Goal: Information Seeking & Learning: Check status

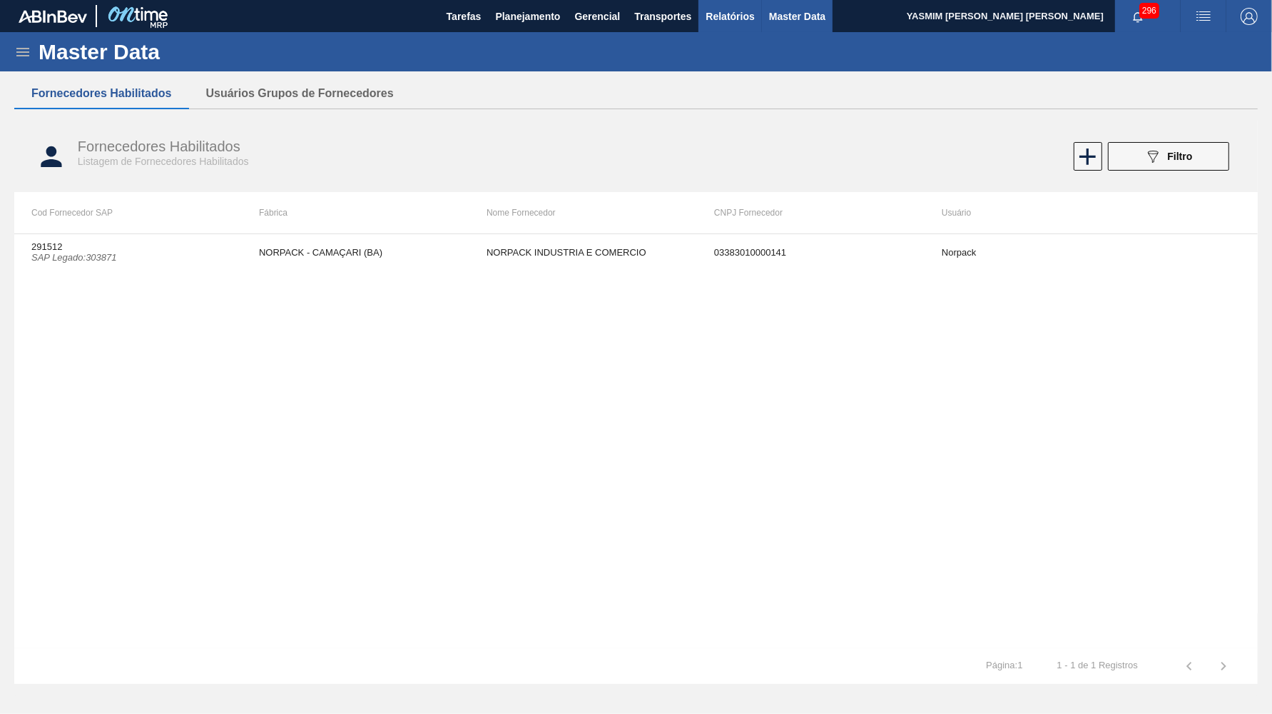
click at [716, 12] on span "Relatórios" at bounding box center [730, 16] width 49 height 17
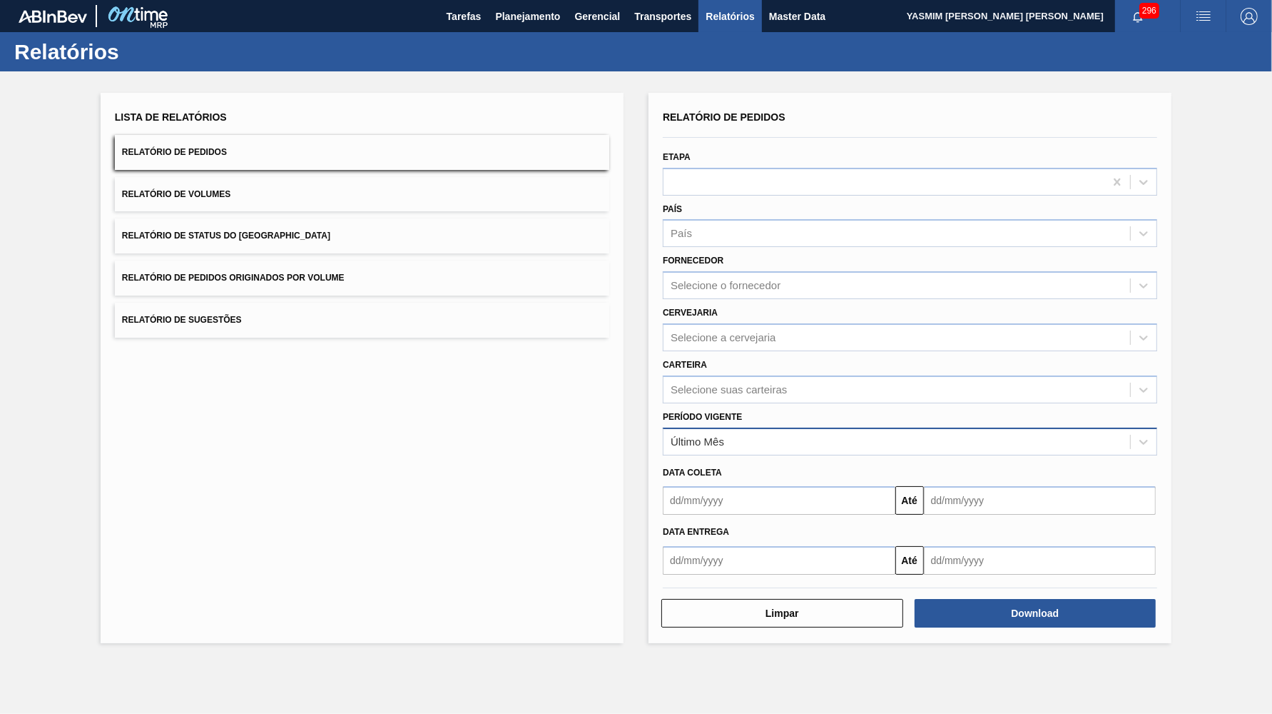
click at [721, 435] on div "Último Mês" at bounding box center [698, 441] width 54 height 12
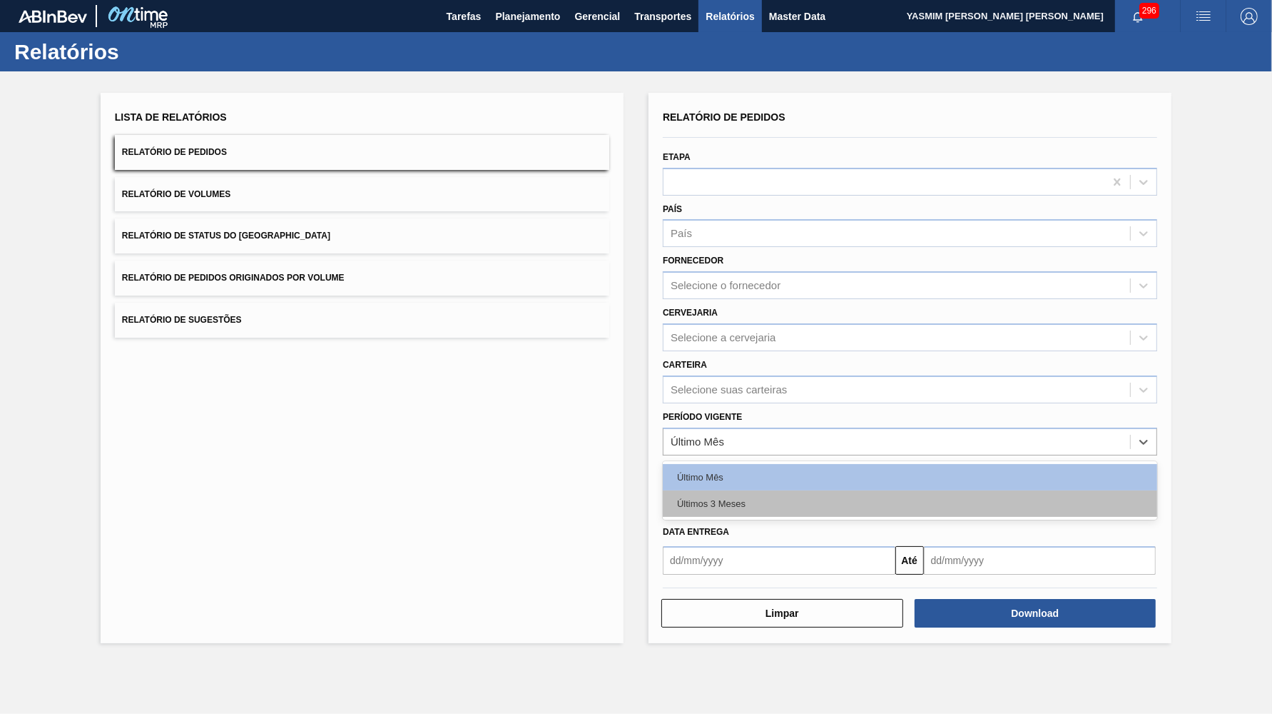
click at [749, 490] on div "Últimos 3 Meses" at bounding box center [910, 503] width 495 height 26
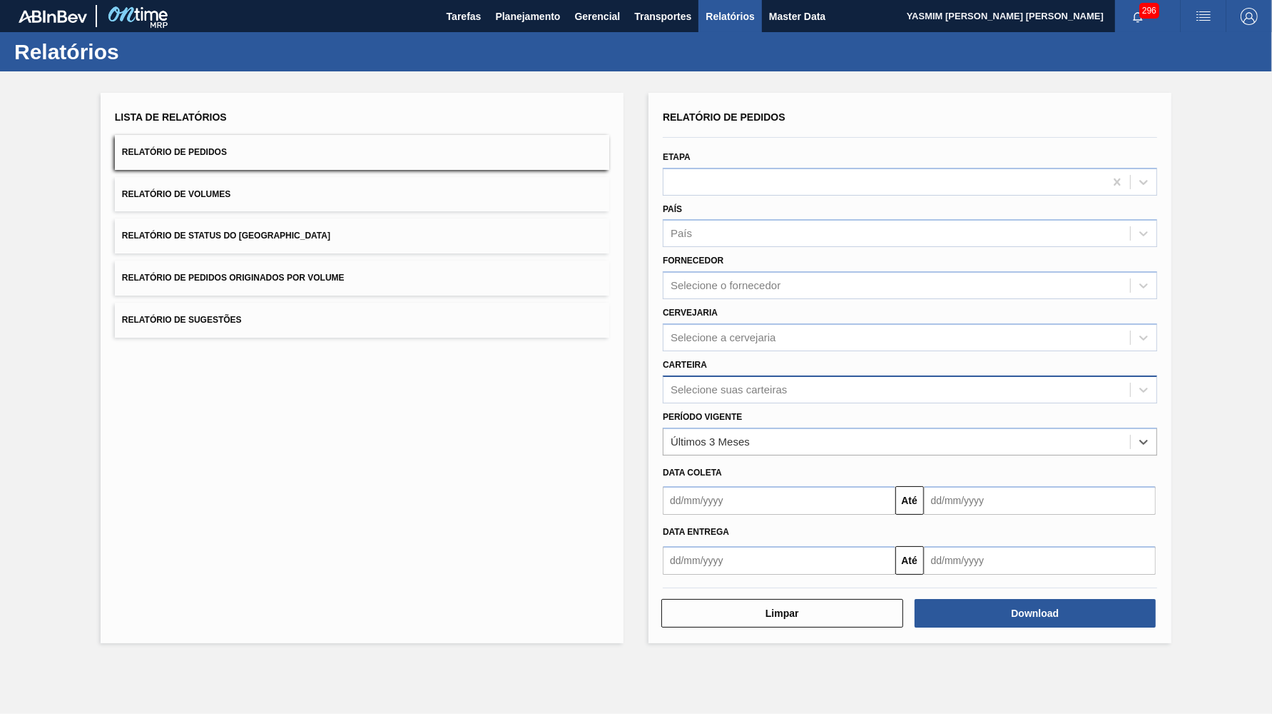
click at [735, 379] on div "Selecione suas carteiras" at bounding box center [897, 389] width 467 height 21
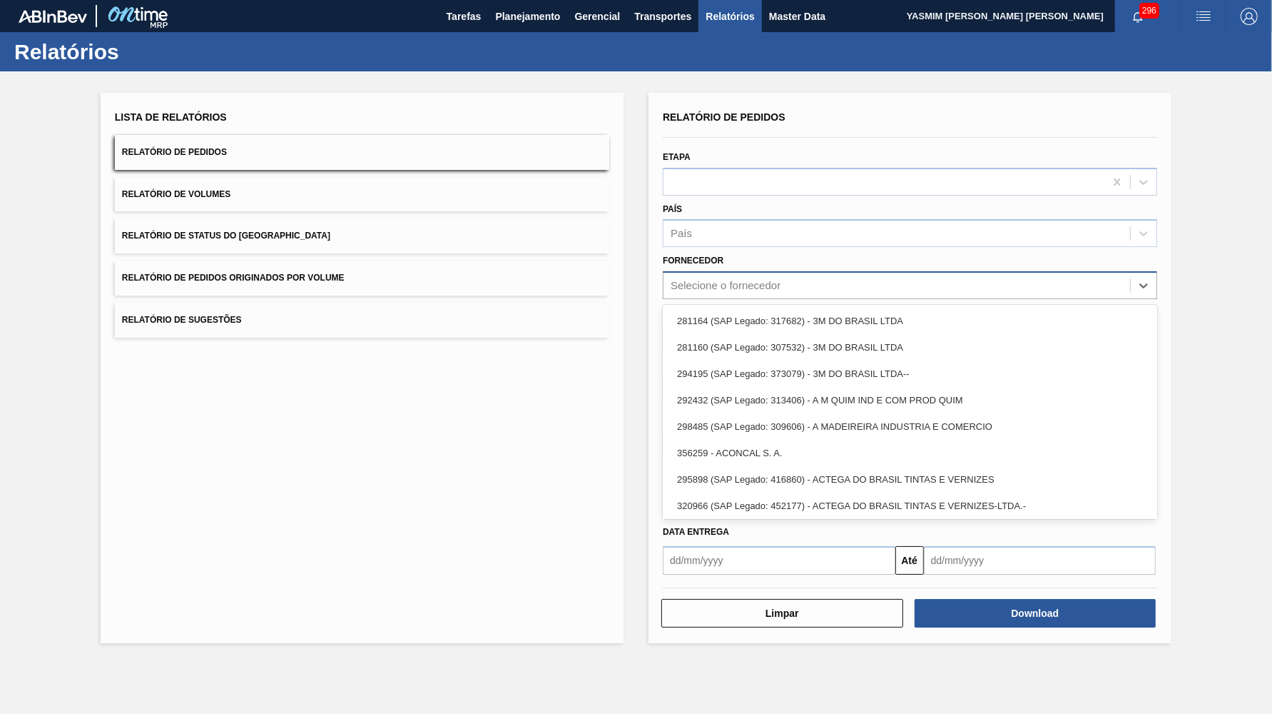
click at [769, 284] on div "Selecione o fornecedor" at bounding box center [910, 285] width 495 height 28
click at [742, 233] on div "País" at bounding box center [910, 233] width 495 height 28
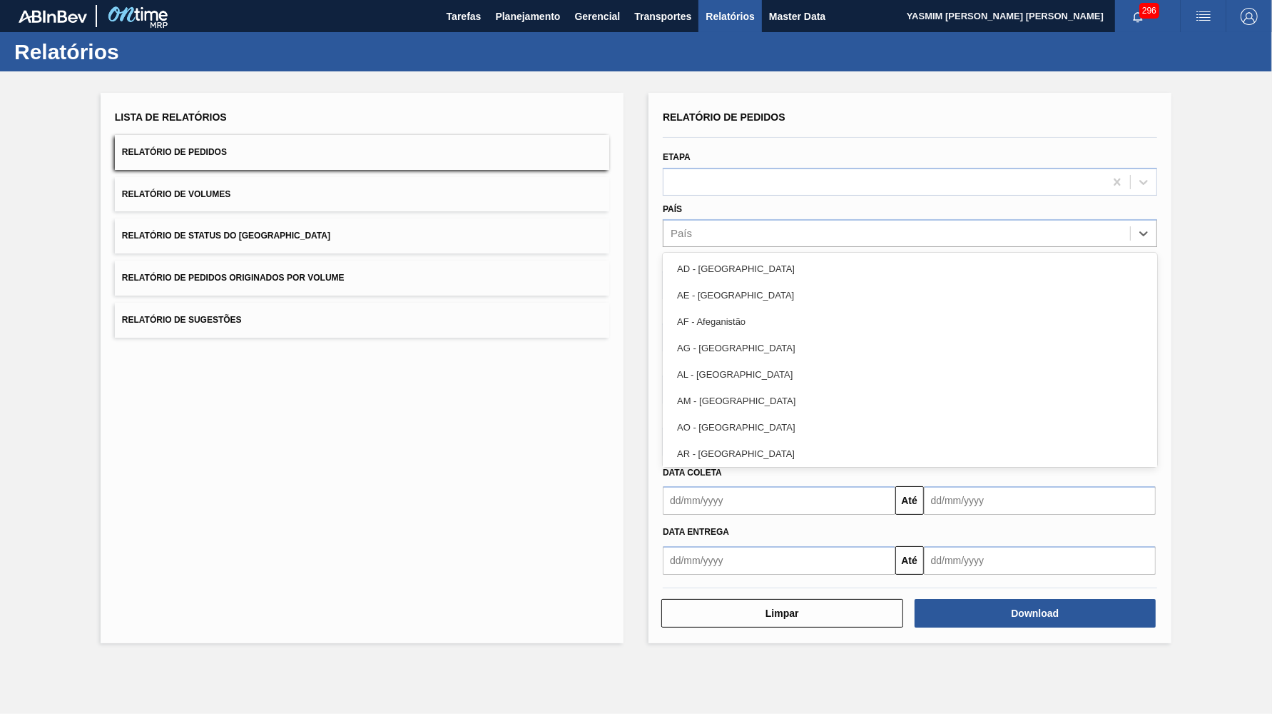
click at [1224, 250] on div "Lista de Relatórios Relatório de Pedidos Relatório de Volumes Relatório de Stat…" at bounding box center [636, 365] width 1272 height 589
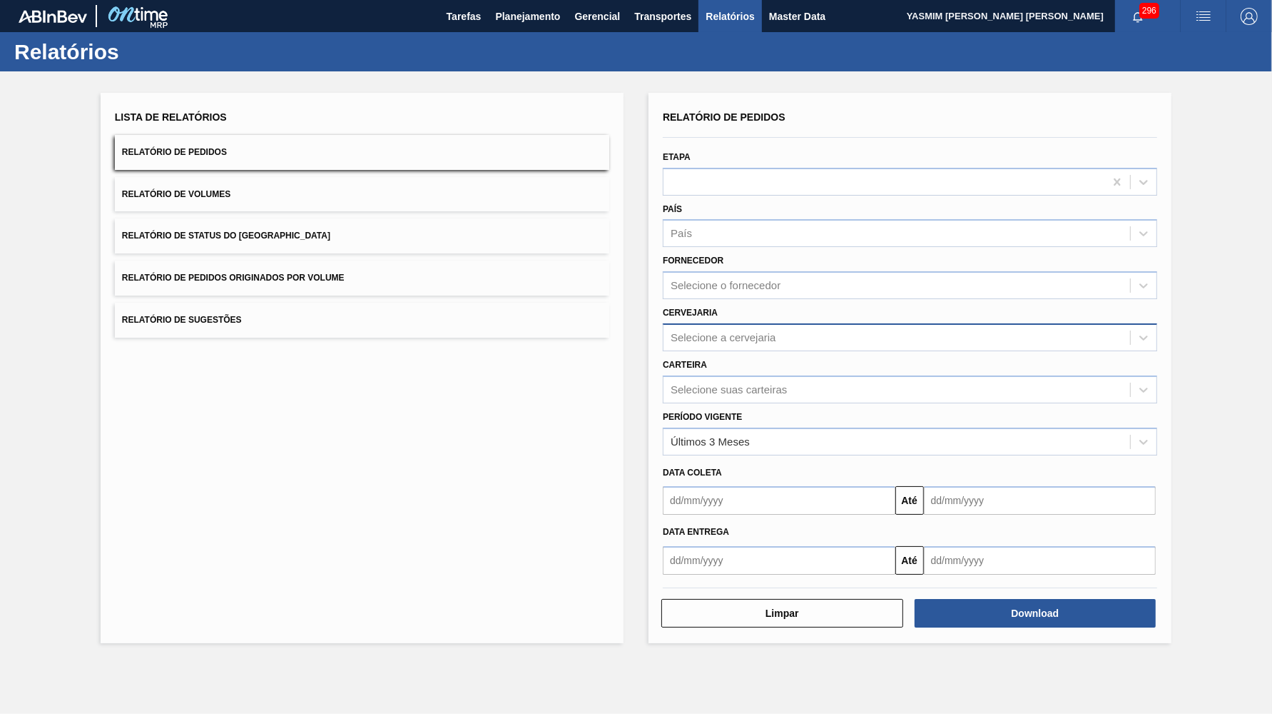
click at [770, 331] on div "Selecione a cervejaria" at bounding box center [724, 337] width 106 height 12
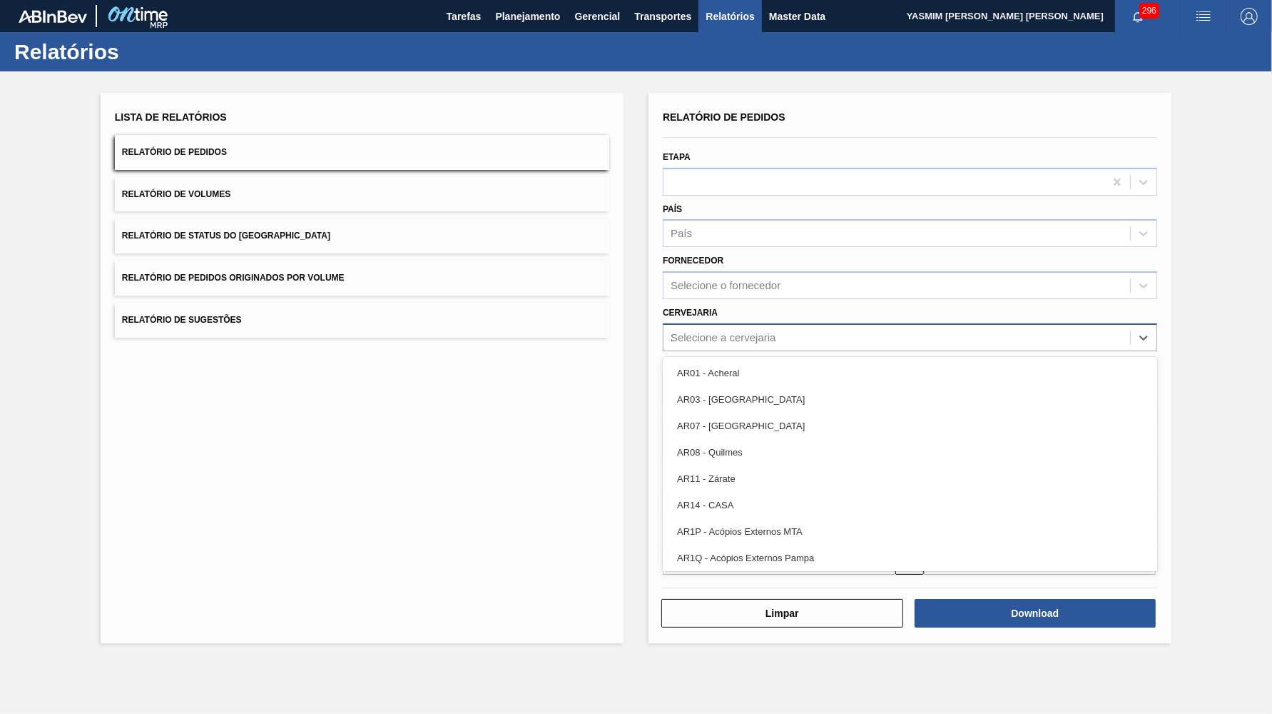
type input "21"
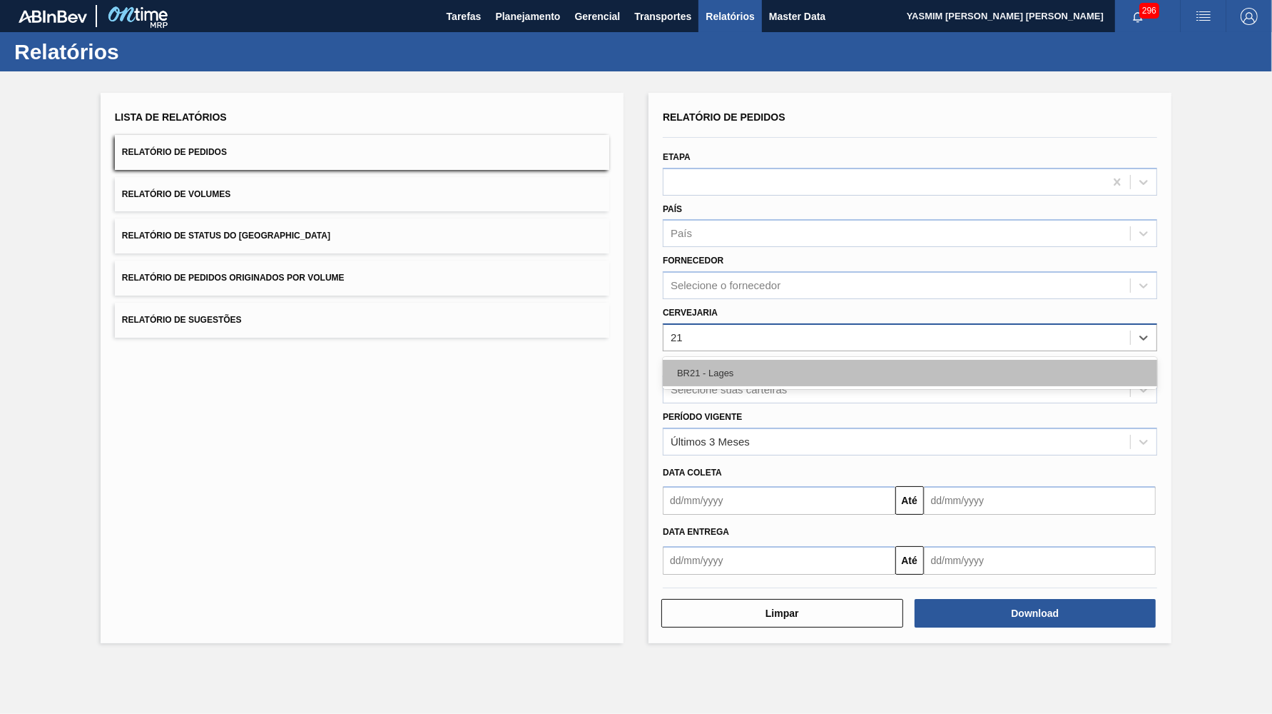
click at [767, 360] on div "BR21 - Lages" at bounding box center [910, 373] width 495 height 26
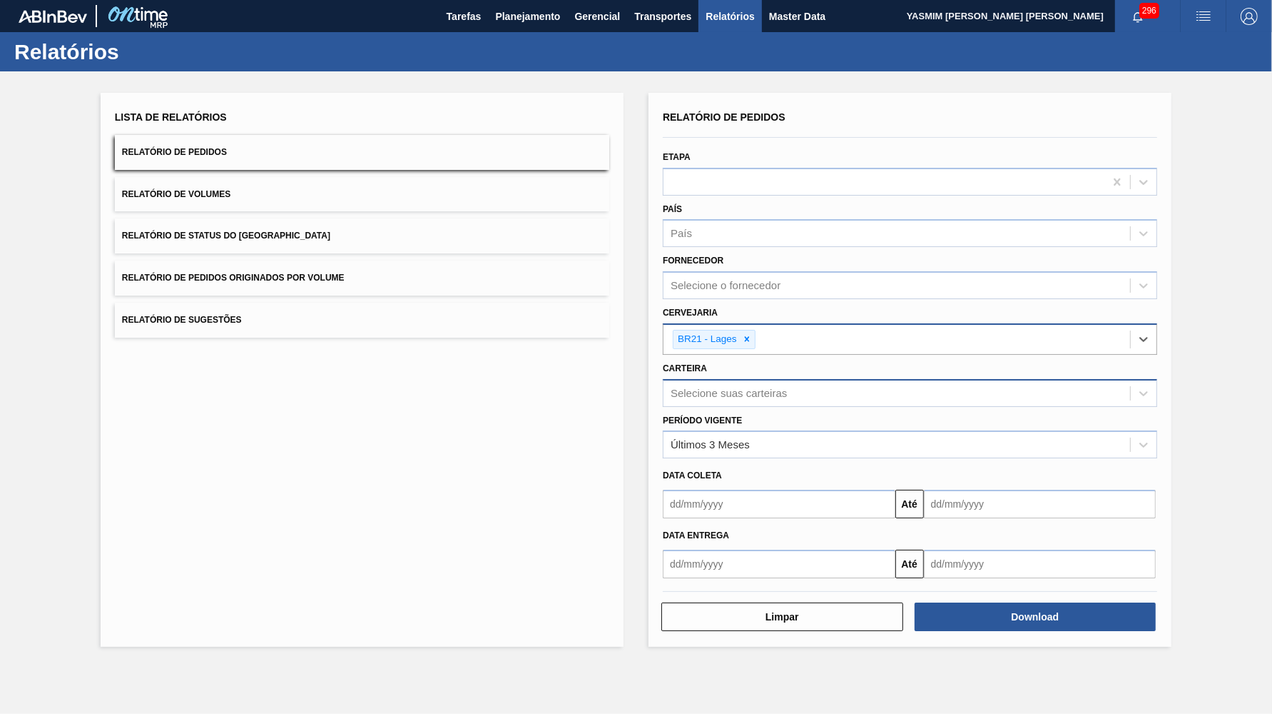
click at [746, 379] on div "Selecione suas carteiras" at bounding box center [910, 393] width 495 height 28
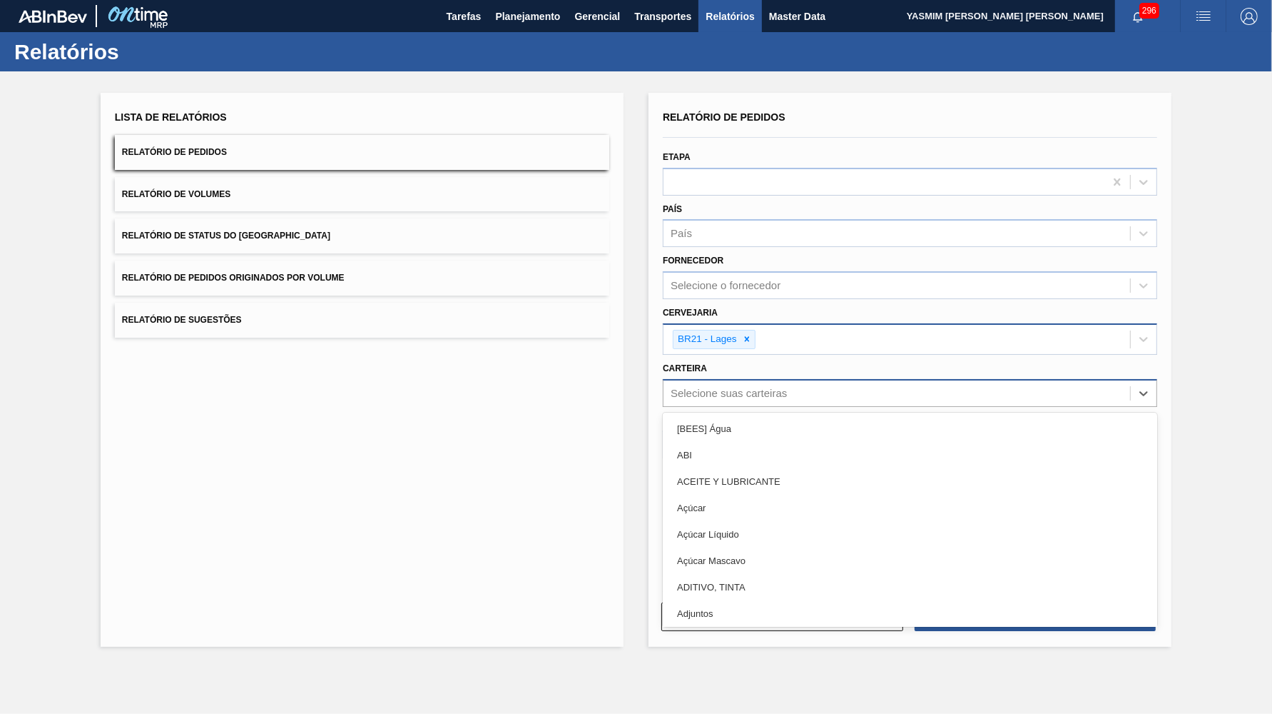
click at [746, 387] on div "Selecione suas carteiras" at bounding box center [729, 393] width 116 height 12
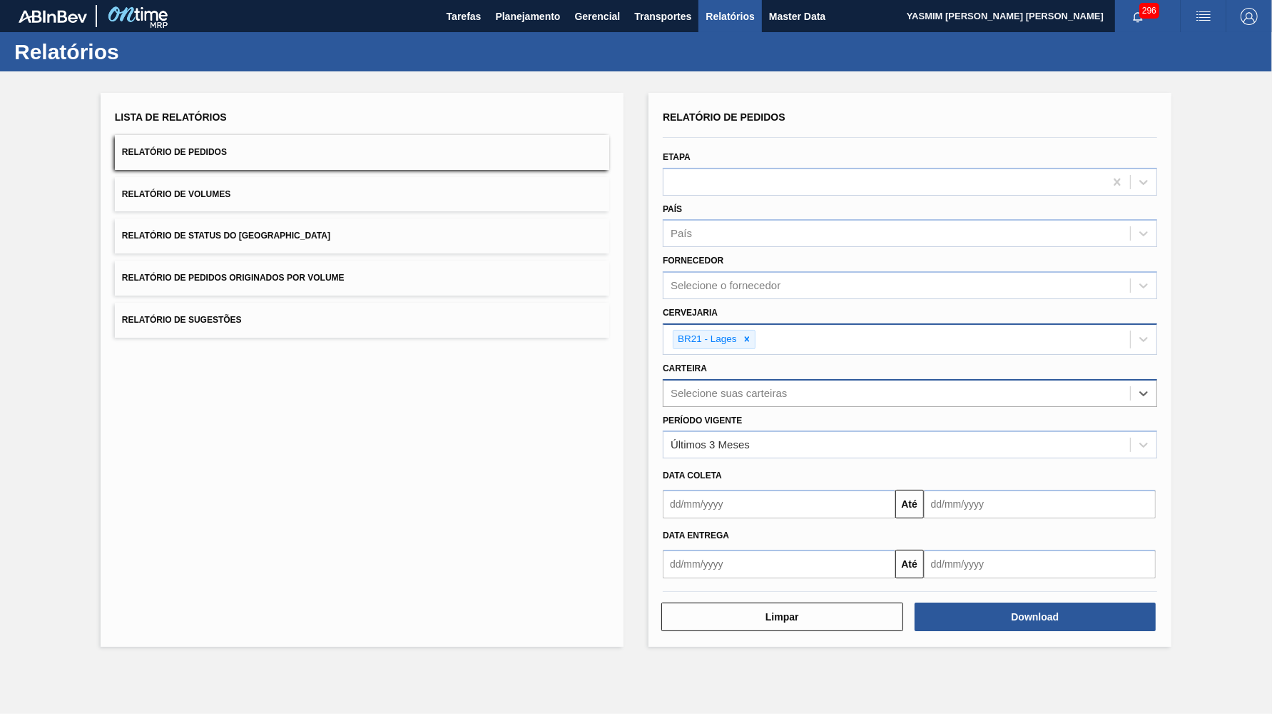
click at [746, 387] on div "Selecione suas carteiras" at bounding box center [729, 393] width 116 height 12
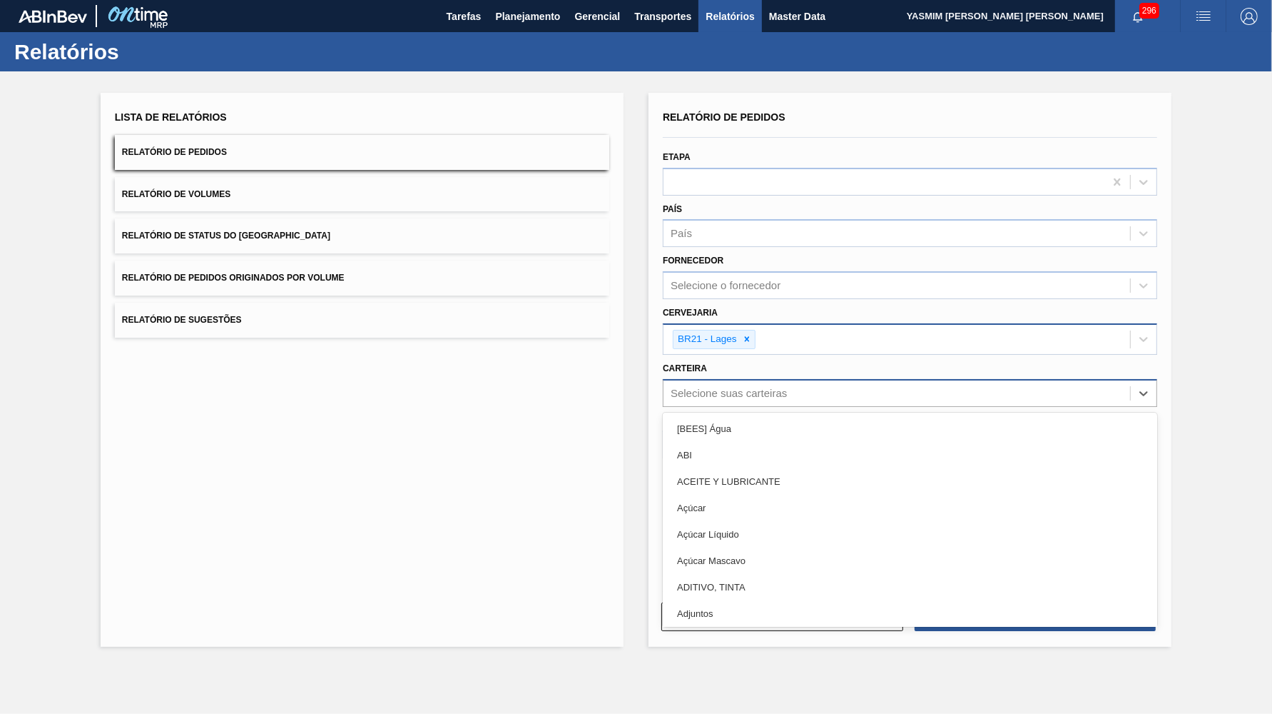
type input "B"
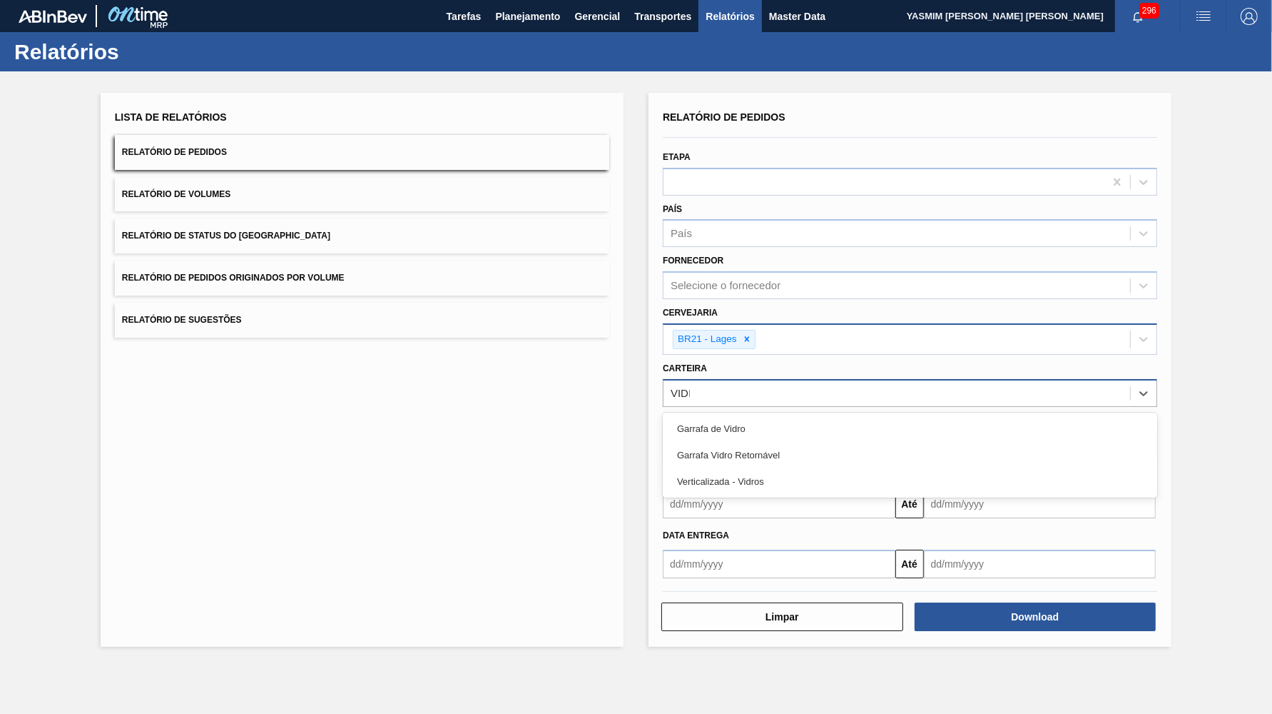
type input "VIDRO"
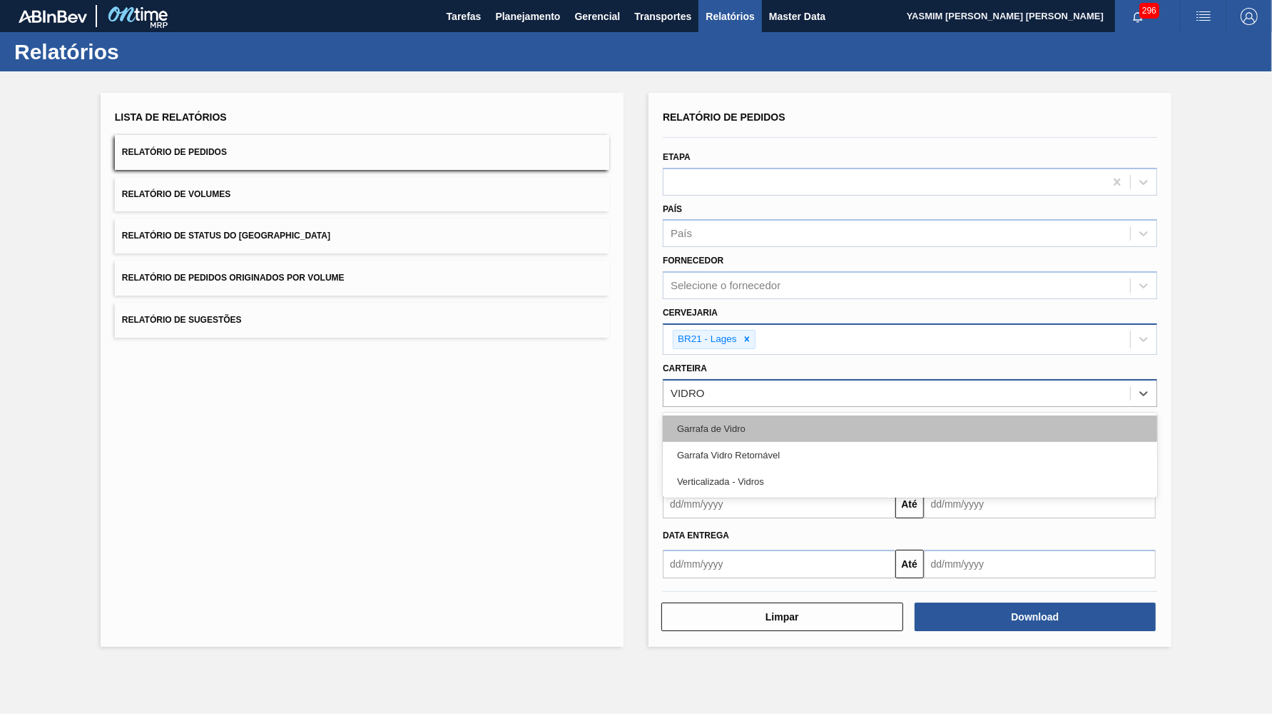
click at [776, 415] on div "Garrafa de Vidro" at bounding box center [910, 428] width 495 height 26
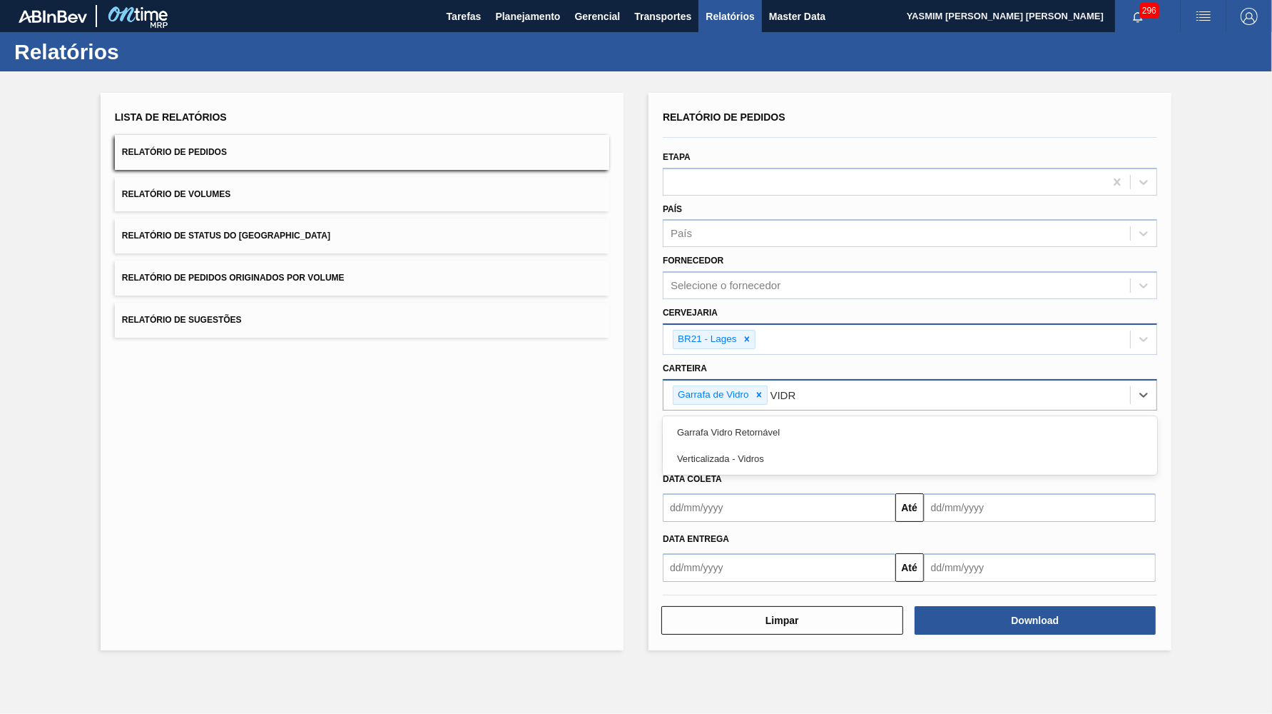
type input "VIDRO"
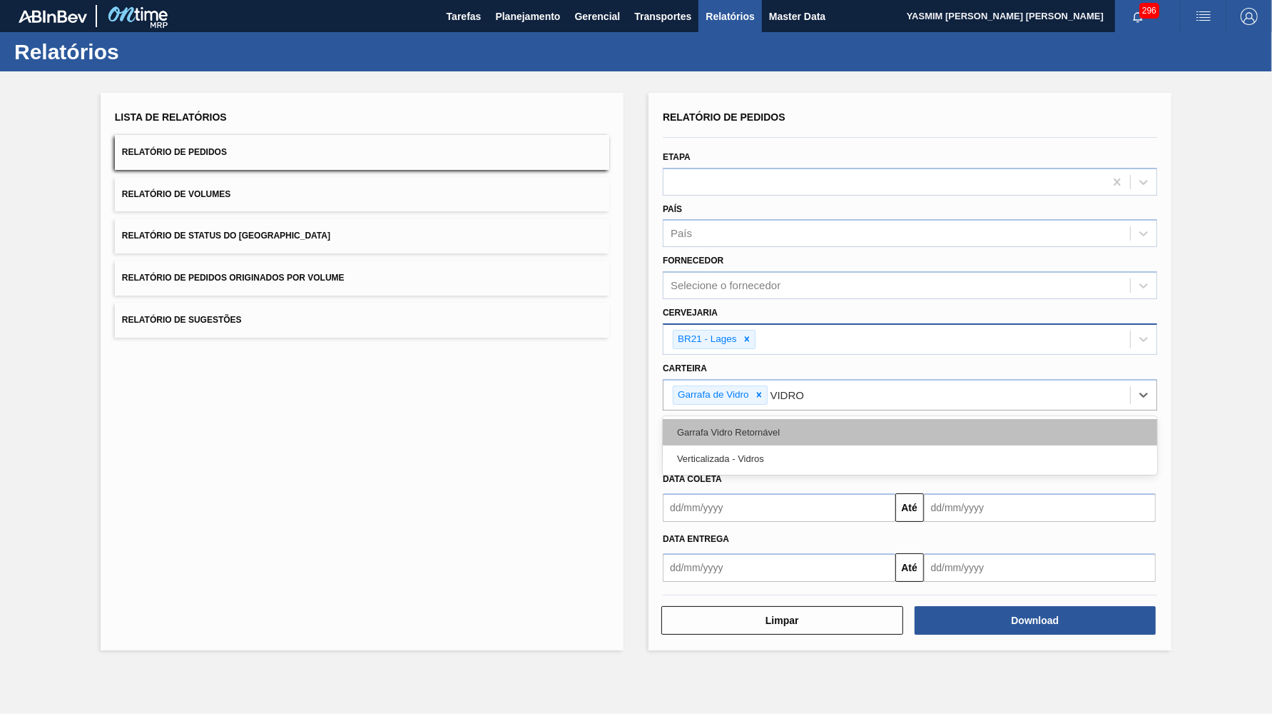
click at [798, 419] on div "Garrafa Vidro Retornável" at bounding box center [910, 432] width 495 height 26
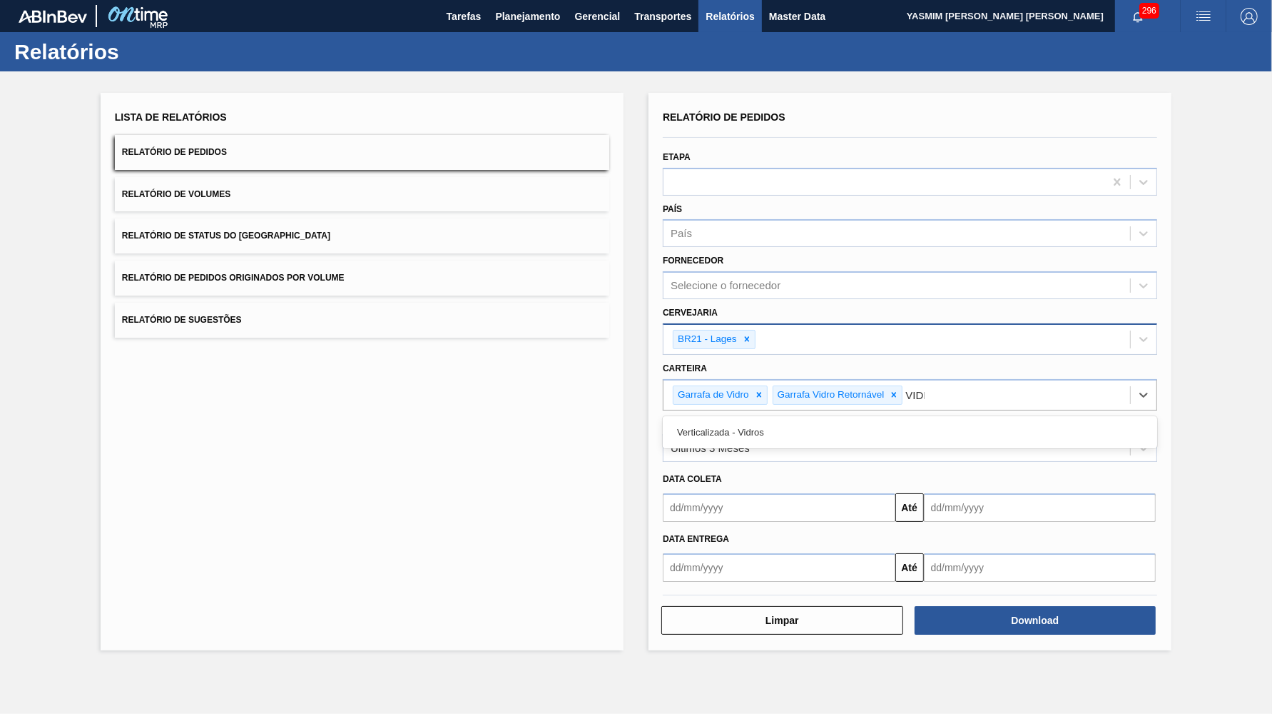
type input "VIDRO"
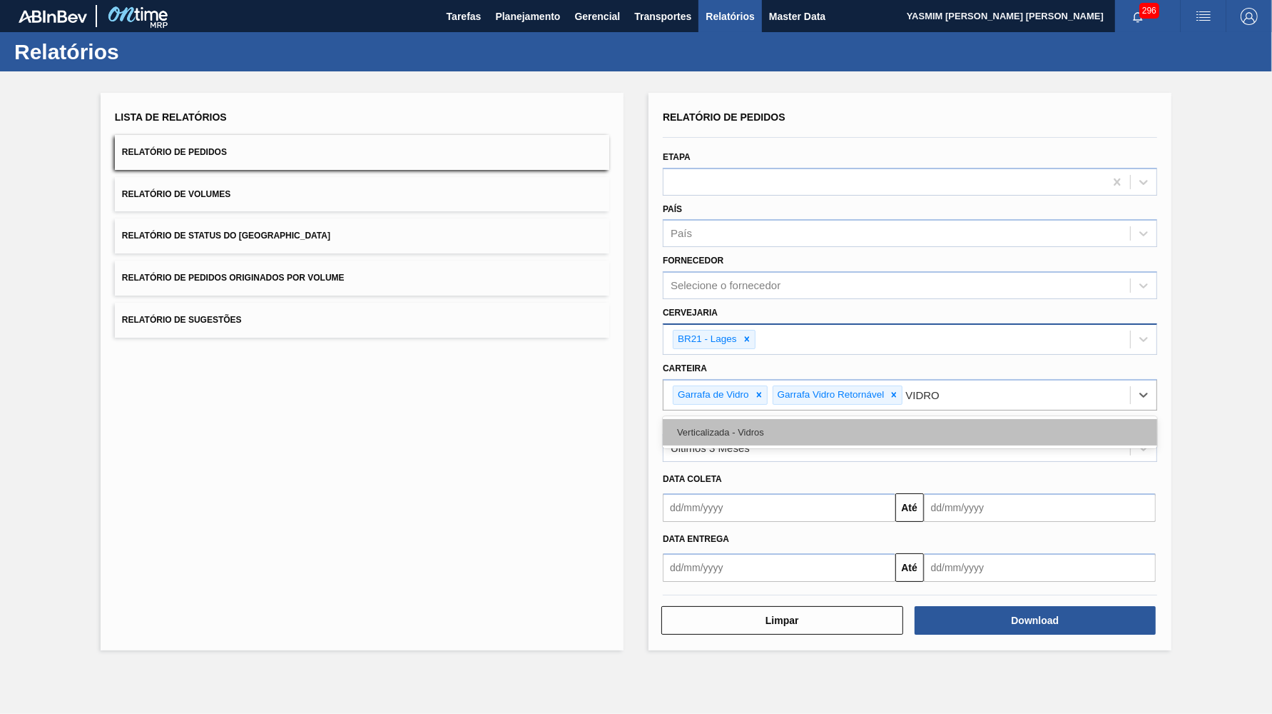
click at [780, 419] on div "Verticalizada - Vidros" at bounding box center [910, 432] width 495 height 26
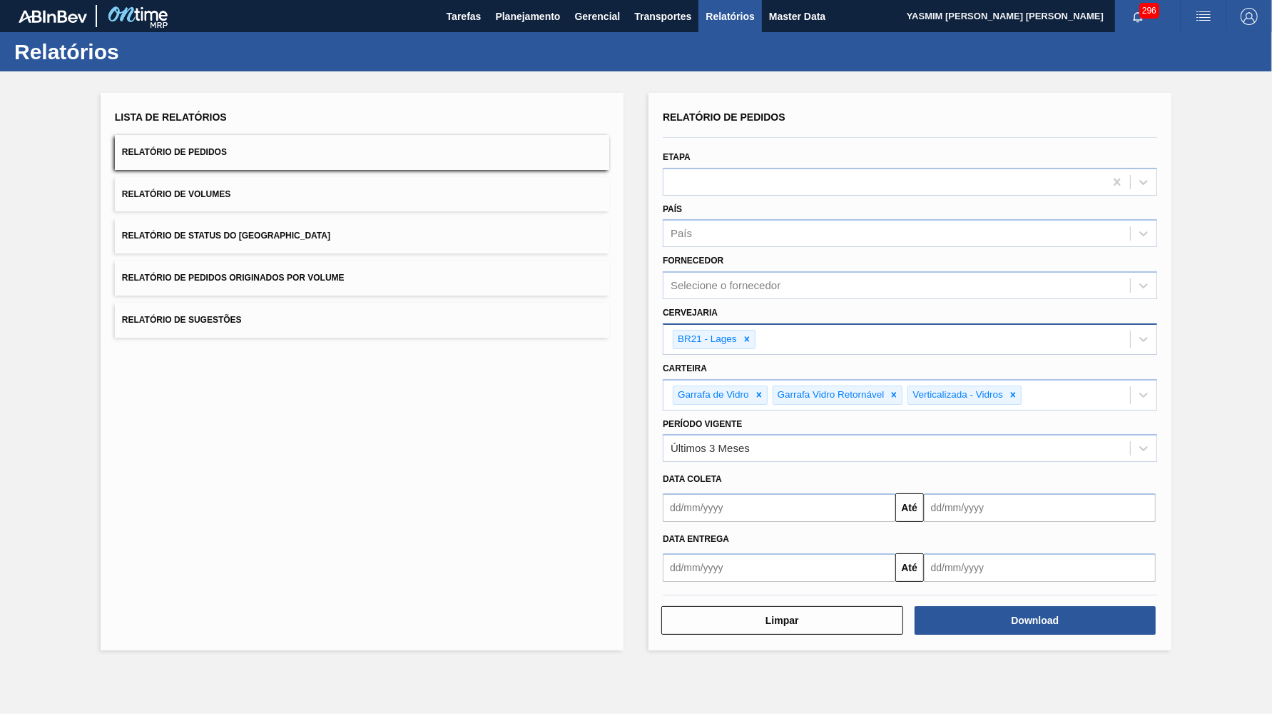
click at [1164, 596] on div "Relatório de Pedidos Etapa País País Fornecedor Selecione o fornecedor Cervejar…" at bounding box center [910, 371] width 523 height 557
click at [1147, 606] on button "Download" at bounding box center [1036, 620] width 242 height 29
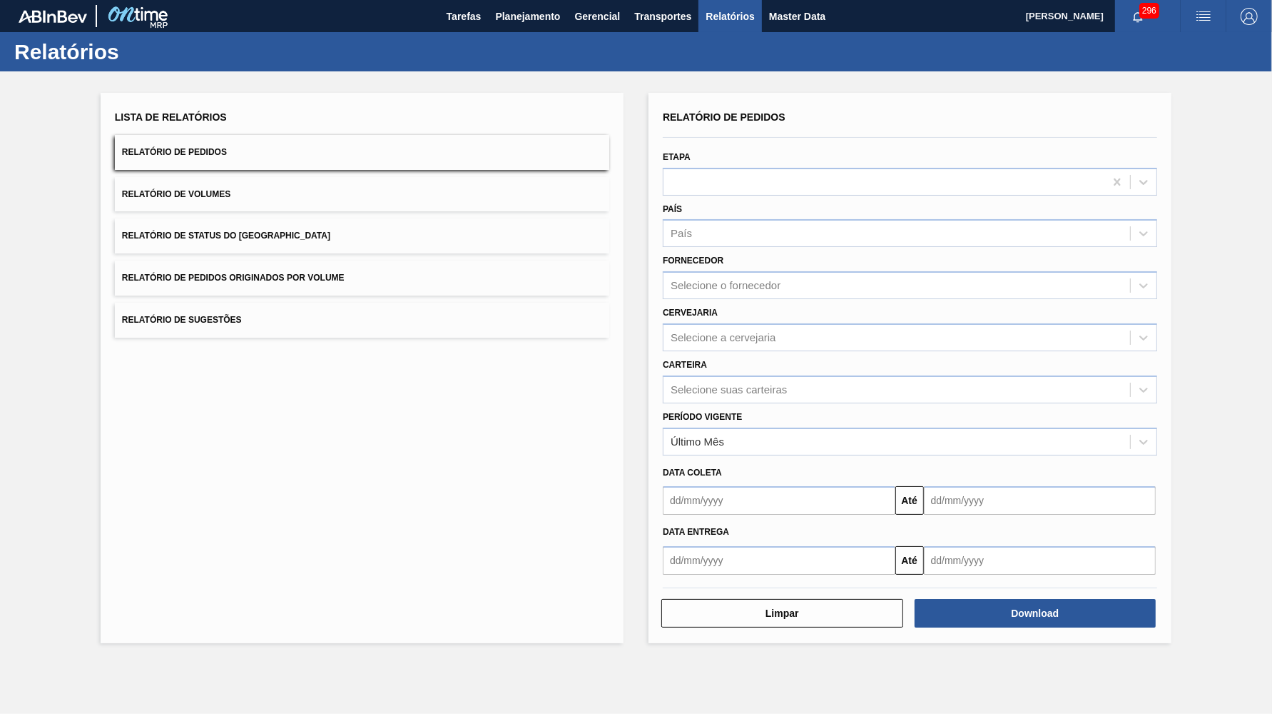
click at [168, 405] on div "Lista de Relatórios Relatório de Pedidos Relatório de Volumes Relatório de Stat…" at bounding box center [362, 368] width 523 height 550
click at [542, 7] on button "Planejamento" at bounding box center [527, 16] width 79 height 32
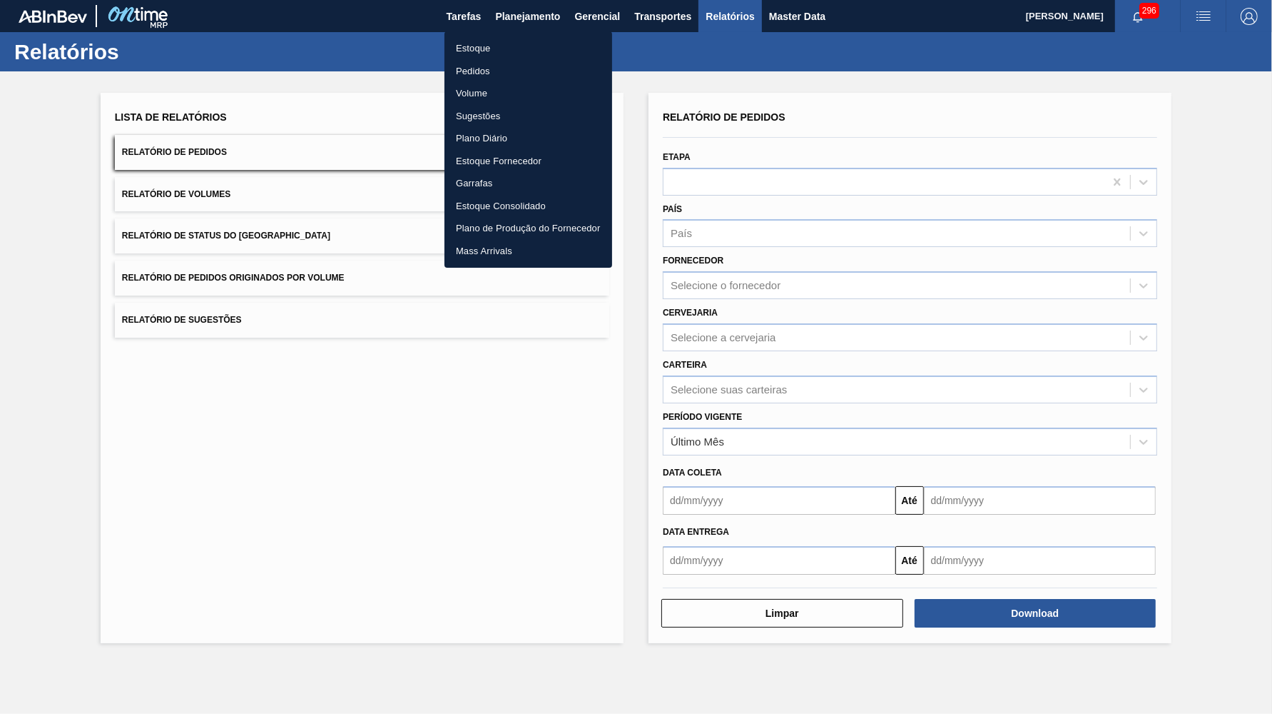
click at [495, 47] on li "Estoque" at bounding box center [529, 48] width 168 height 23
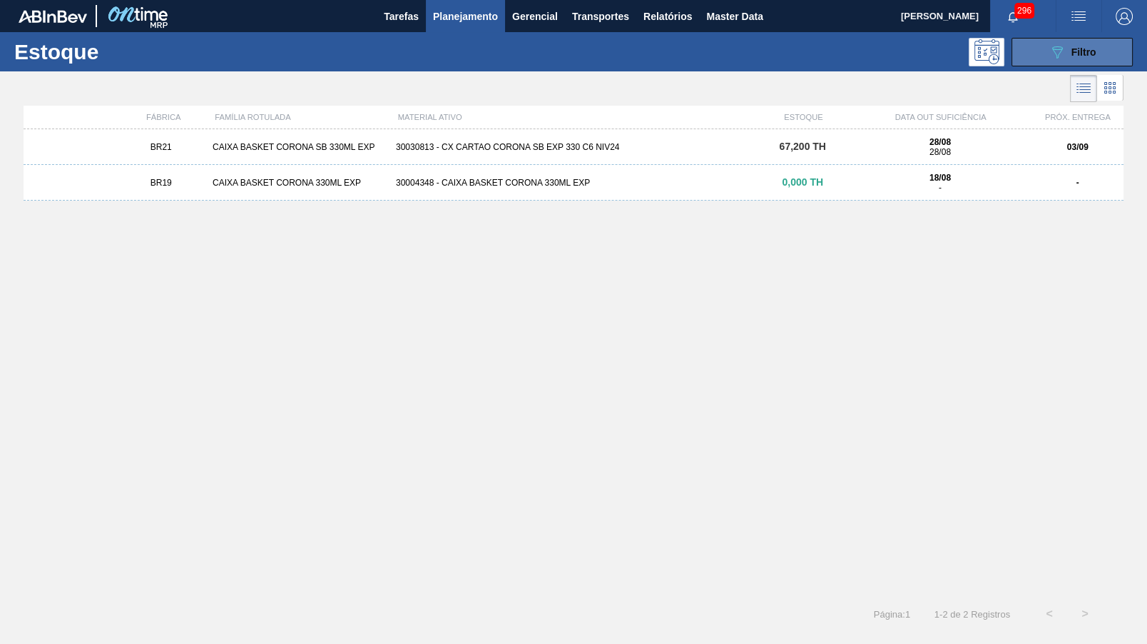
click at [1070, 59] on div "089F7B8B-B2A5-4AFE-B5C0-19BA573D28AC Filtro" at bounding box center [1073, 52] width 48 height 17
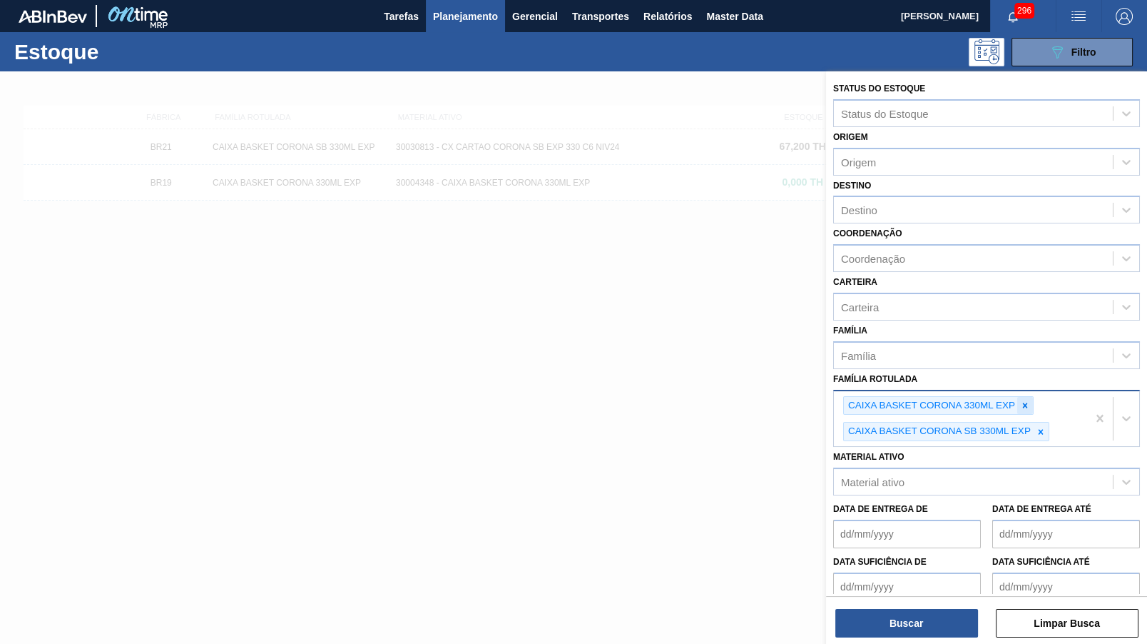
click at [1033, 397] on div at bounding box center [1026, 406] width 16 height 18
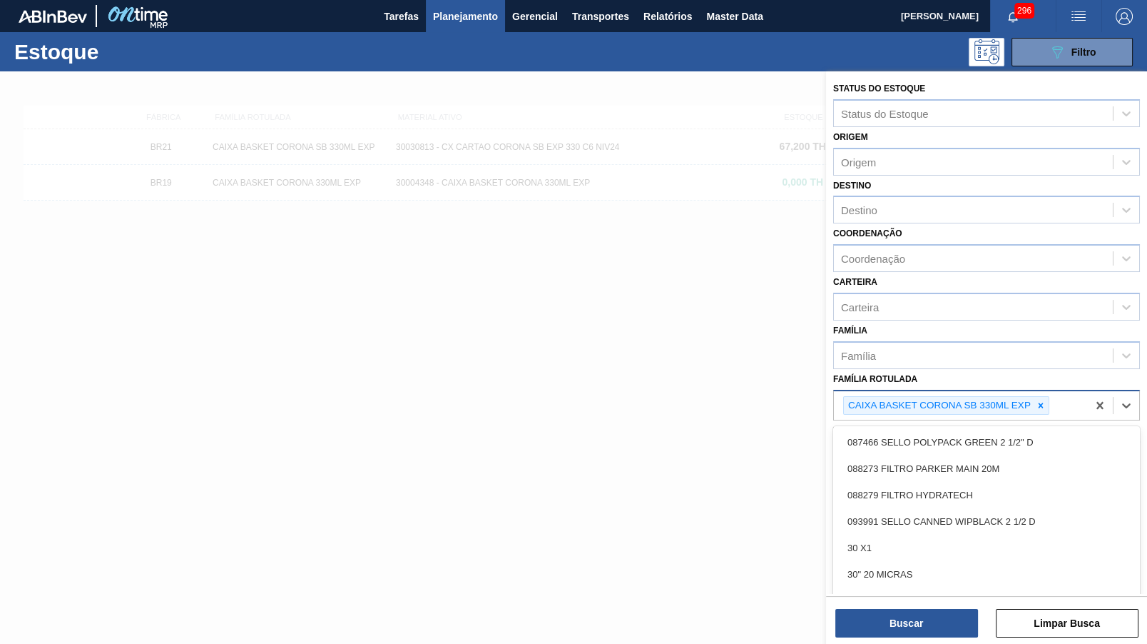
click at [1020, 397] on div "CAIXA BASKET CORONA SB 330ML EXP" at bounding box center [938, 406] width 189 height 18
click at [1045, 400] on icon at bounding box center [1041, 405] width 10 height 10
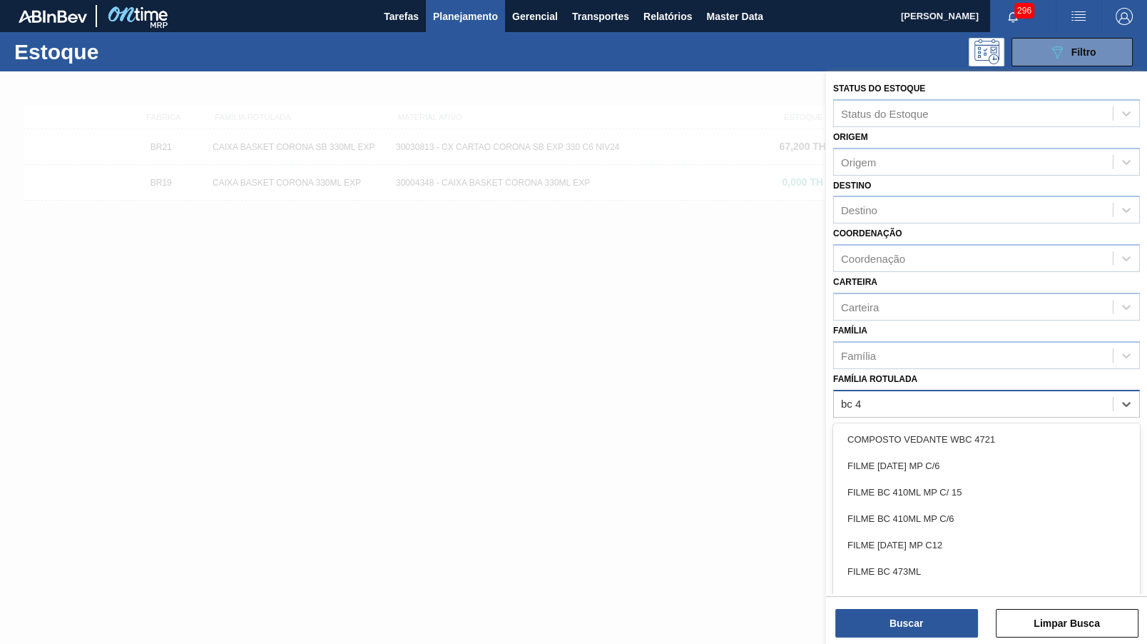
type Rotulada "bc 47"
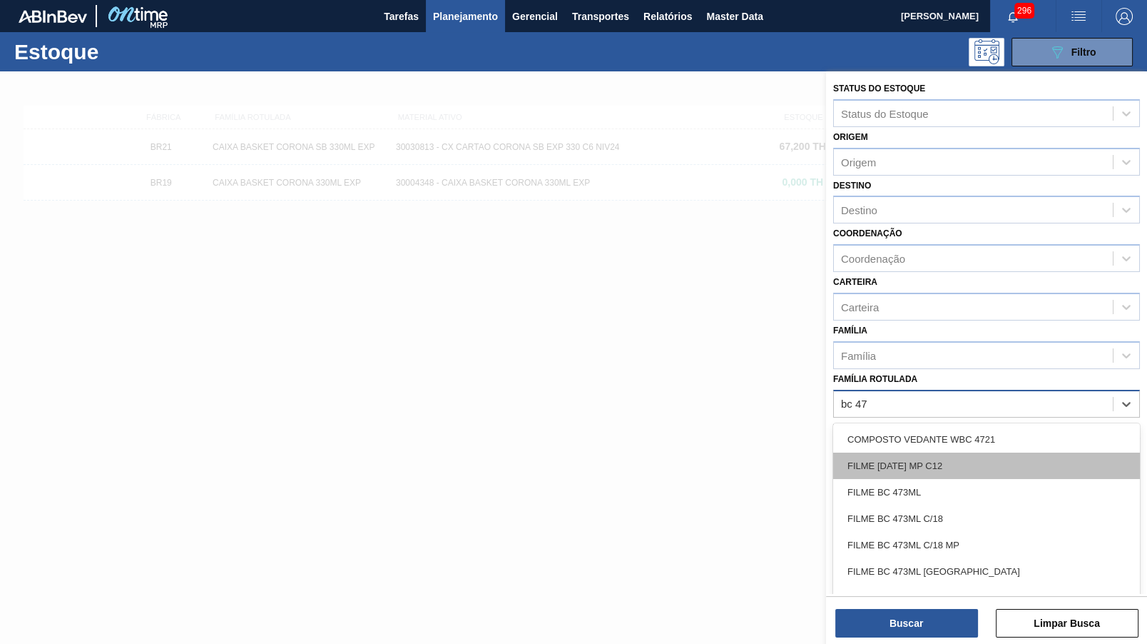
click at [953, 452] on div "FILME [DATE] MP C12" at bounding box center [986, 465] width 307 height 26
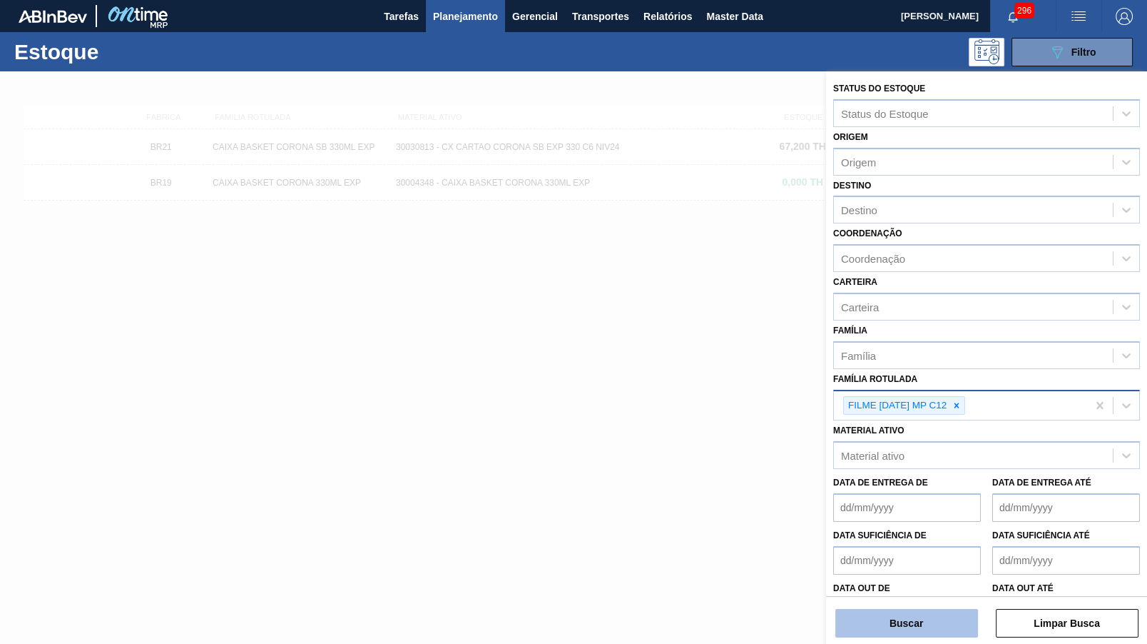
click at [916, 611] on button "Buscar" at bounding box center [907, 623] width 143 height 29
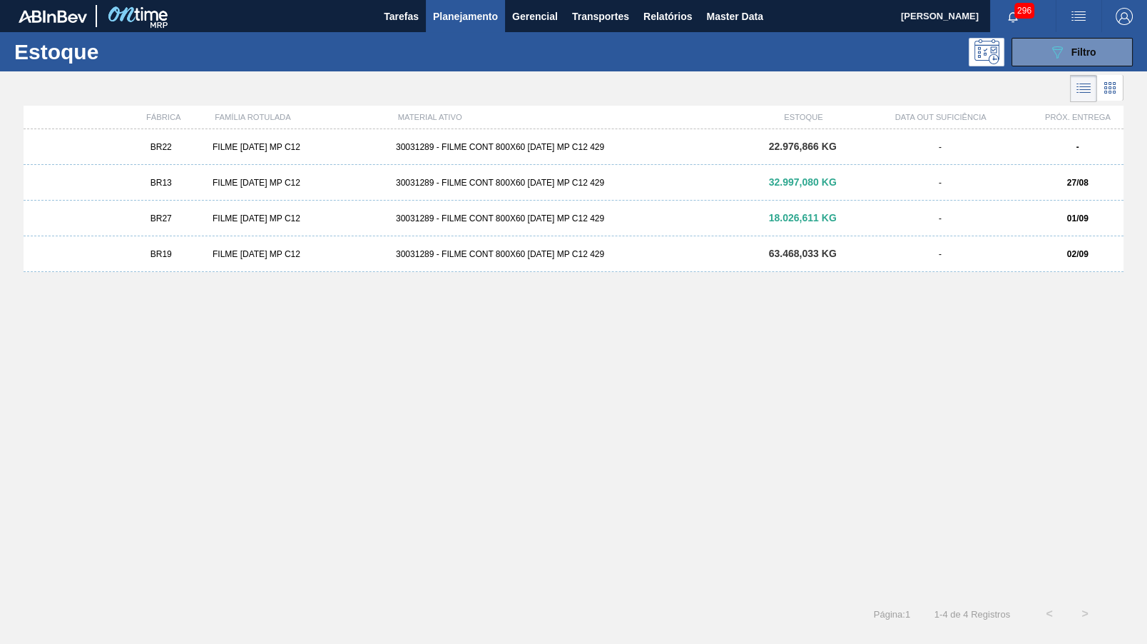
click at [222, 261] on div "BR19 FILME [DATE] MP C12 30031289 - FILME CONT 800X60 [DATE] MP C12 429 63.468,…" at bounding box center [574, 254] width 1100 height 36
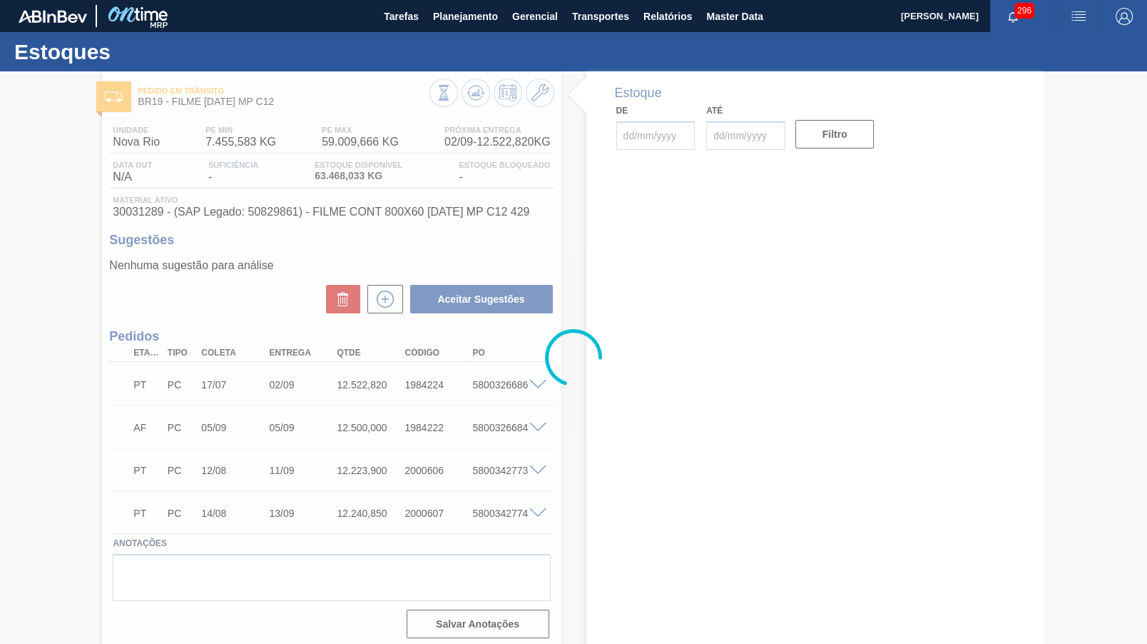
type input "[DATE]"
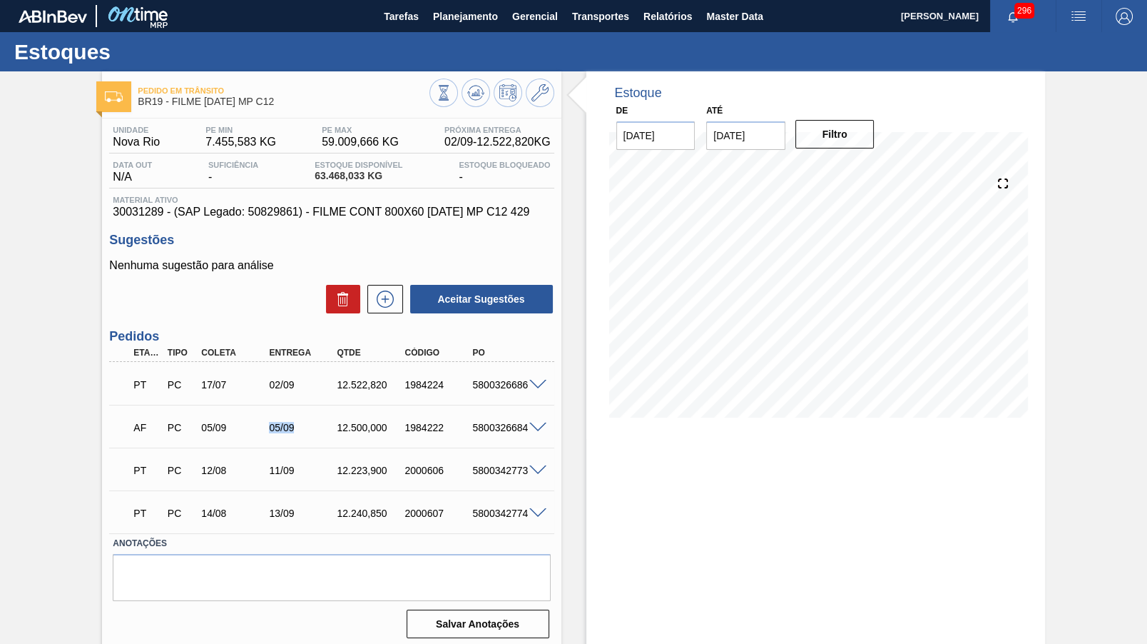
drag, startPoint x: 263, startPoint y: 425, endPoint x: 303, endPoint y: 425, distance: 39.2
click at [303, 425] on div "05/09" at bounding box center [294, 427] width 68 height 11
click at [209, 393] on div "PT PC 17/07 02/09 12.522,820 1984224 5800326686" at bounding box center [327, 383] width 407 height 29
click at [274, 385] on div "02/09" at bounding box center [302, 384] width 75 height 11
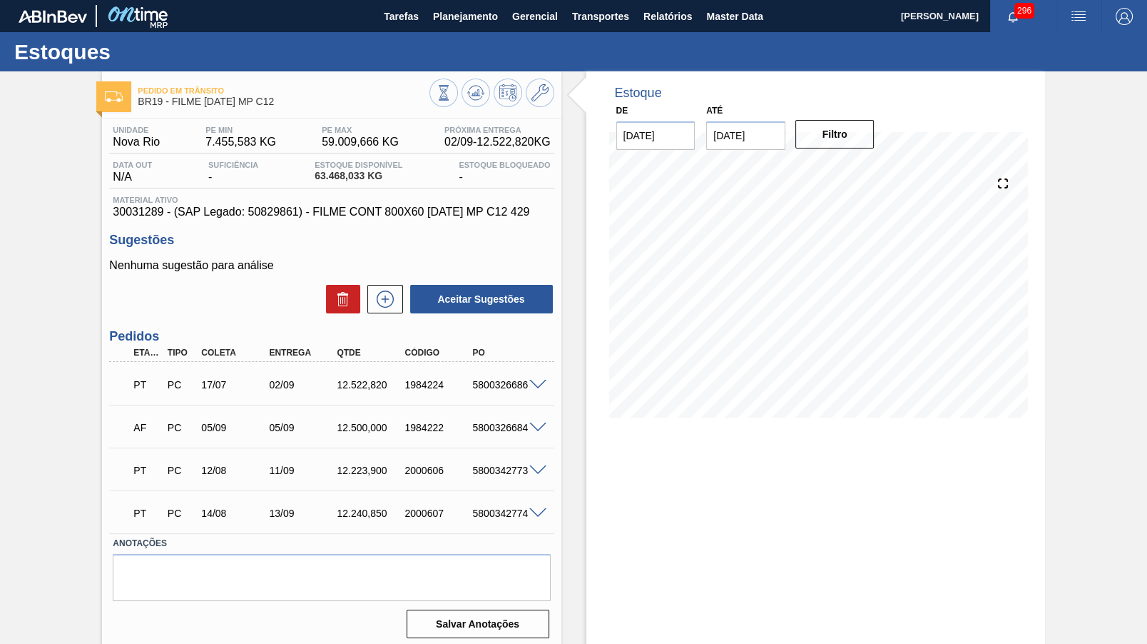
click at [274, 385] on div "02/09" at bounding box center [302, 384] width 75 height 11
click at [543, 382] on span at bounding box center [537, 385] width 17 height 11
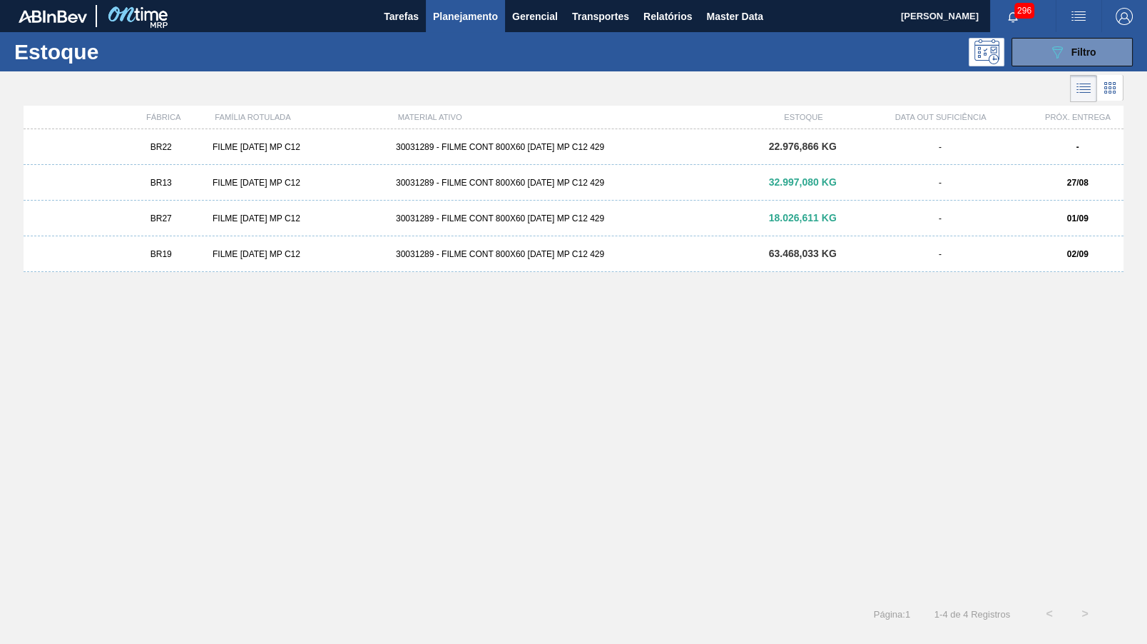
click at [956, 220] on div "-" at bounding box center [939, 218] width 183 height 10
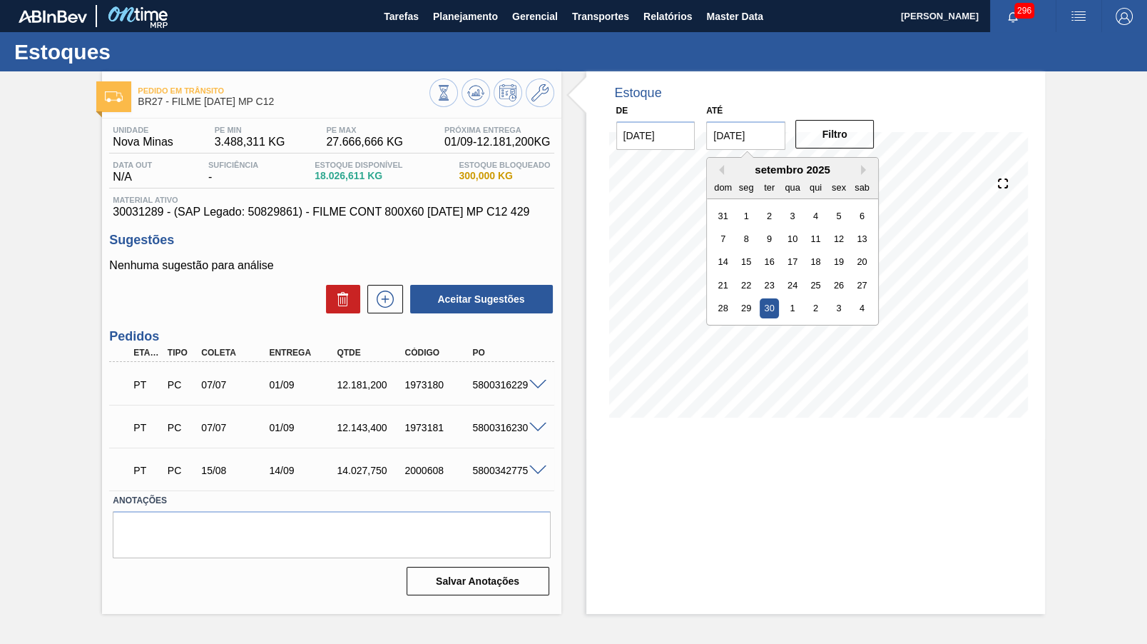
click at [782, 136] on input "[DATE]" at bounding box center [745, 135] width 79 height 29
click at [861, 165] on button "Next Month" at bounding box center [866, 170] width 10 height 10
click at [830, 298] on div "31" at bounding box center [839, 307] width 19 height 19
type input "[DATE]"
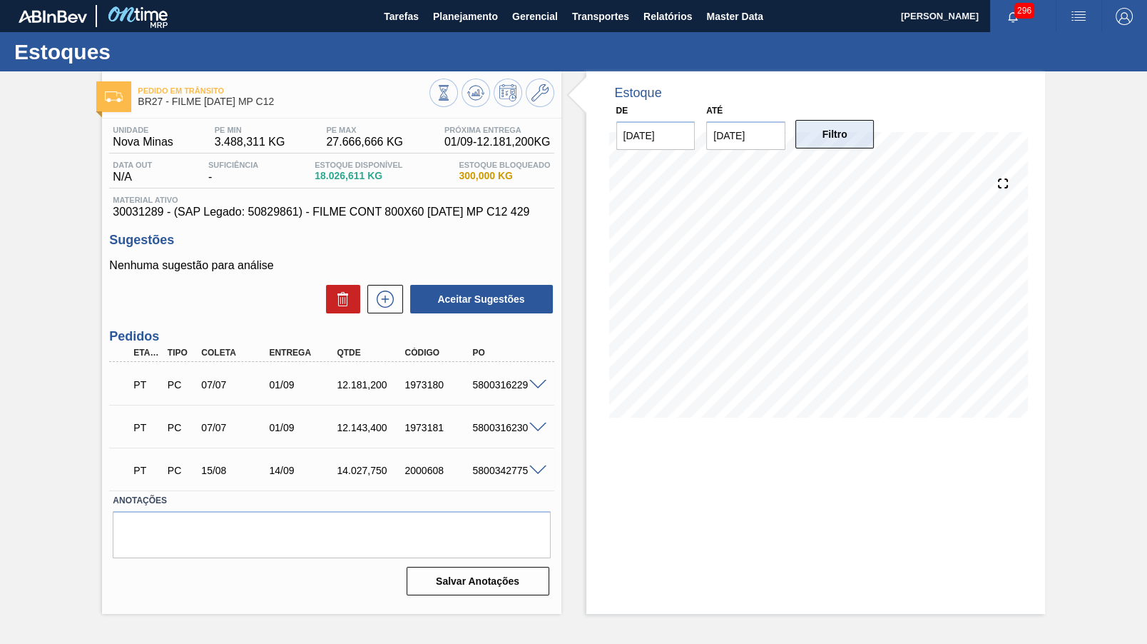
click at [826, 146] on button "Filtro" at bounding box center [835, 134] width 79 height 29
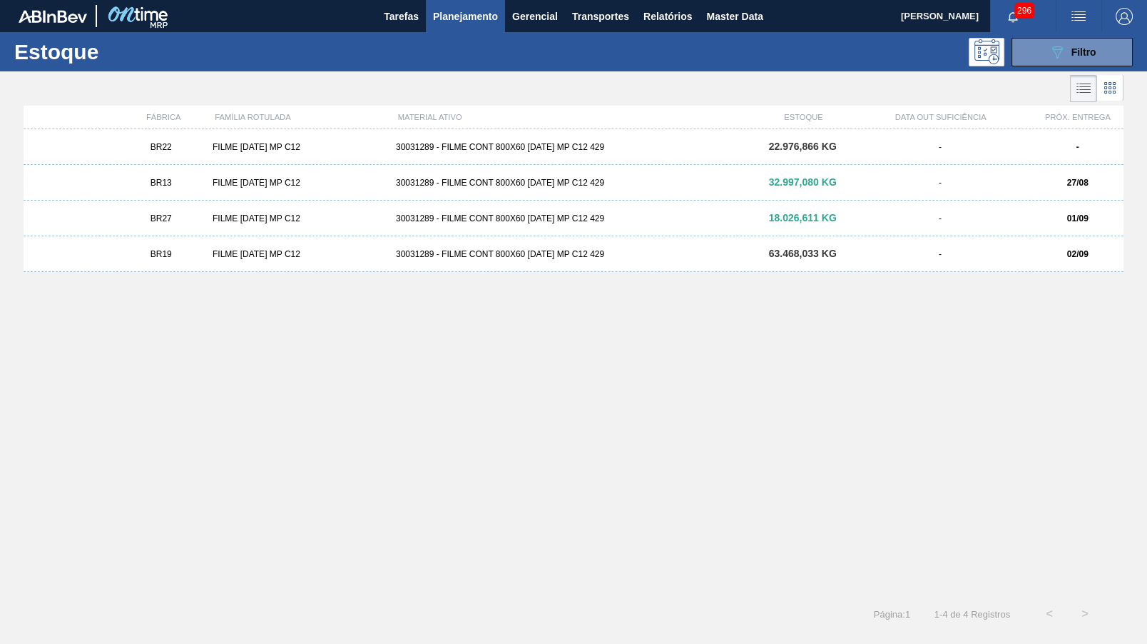
click at [1015, 173] on div "BR13 FILME [DATE] MP C12 30031289 - FILME CONT 800X60 [DATE] MP C12 429 32.997,…" at bounding box center [574, 183] width 1100 height 36
click at [837, 252] on div "63.468,033 KG" at bounding box center [802, 253] width 91 height 11
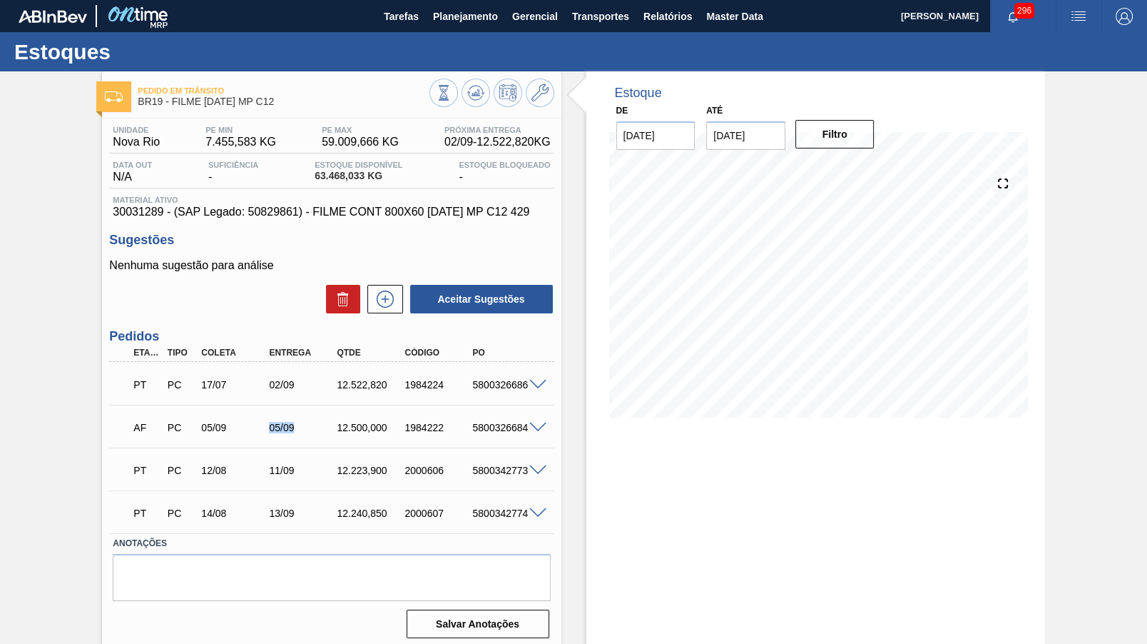
drag, startPoint x: 255, startPoint y: 422, endPoint x: 300, endPoint y: 422, distance: 45.0
click at [273, 422] on div "05/09" at bounding box center [235, 427] width 75 height 11
click at [495, 417] on div "AF PC 05/09 05/09 12.500,000 1984222 5800326684" at bounding box center [327, 426] width 407 height 29
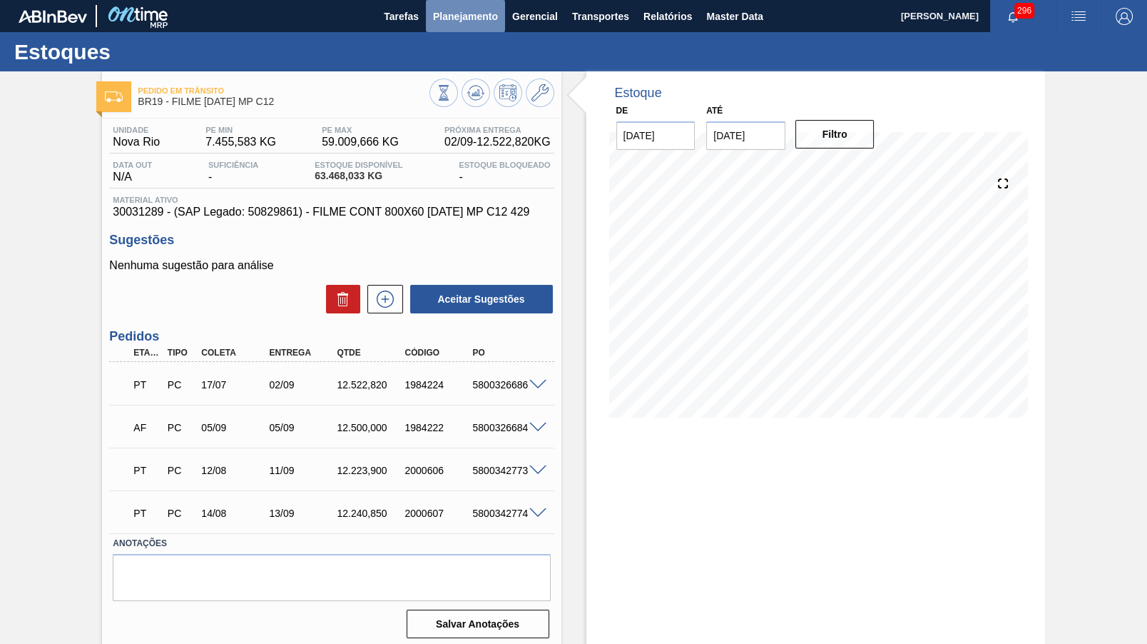
click at [455, 17] on span "Planejamento" at bounding box center [465, 16] width 65 height 17
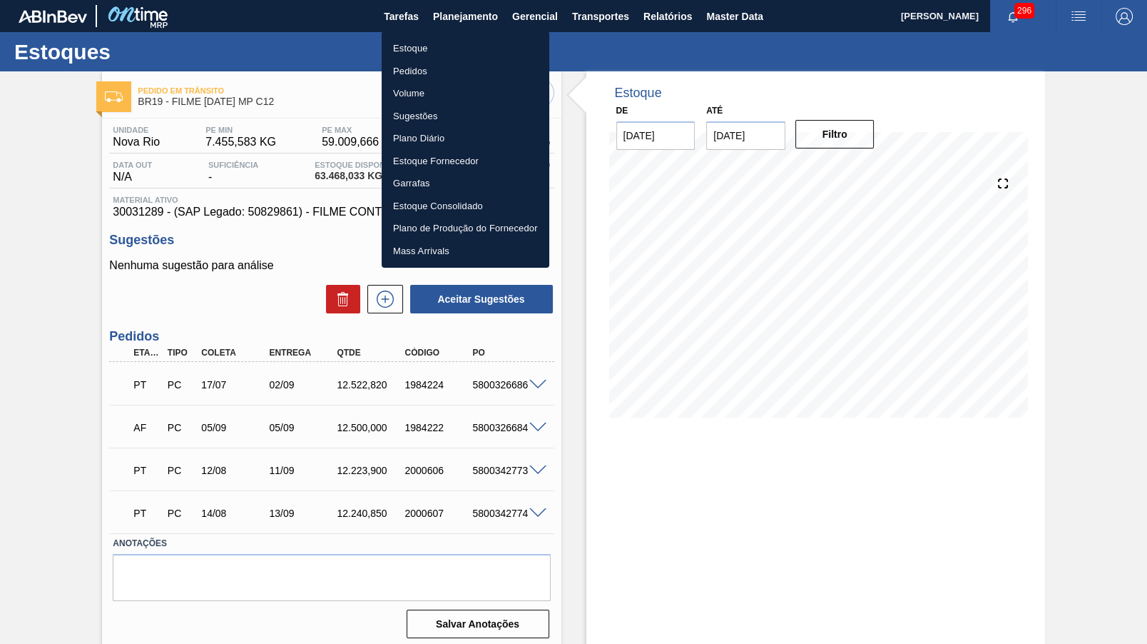
click at [445, 47] on li "Estoque" at bounding box center [466, 48] width 168 height 23
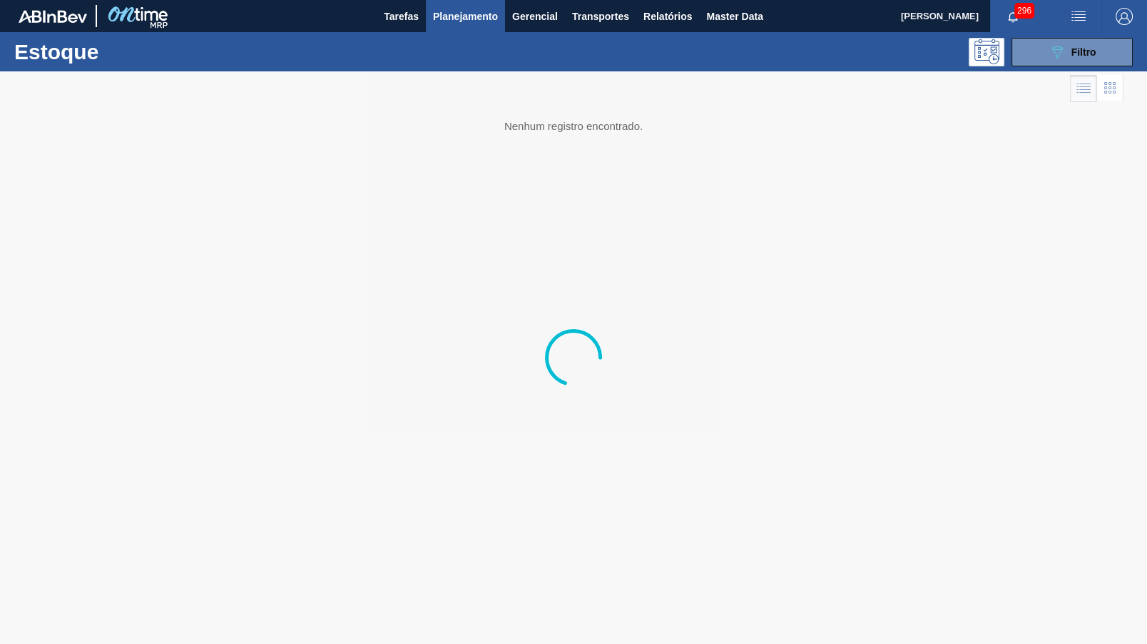
click at [1048, 67] on div "Estoque 089F7B8B-B2A5-4AFE-B5C0-19BA573D28AC Filtro" at bounding box center [573, 51] width 1147 height 39
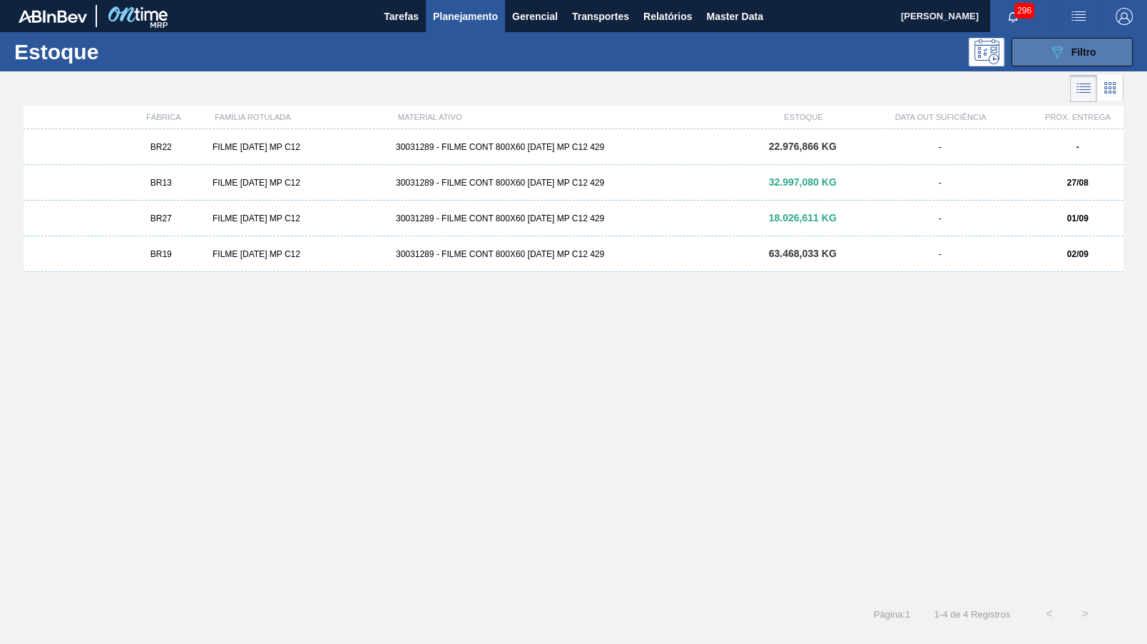
click at [1037, 65] on button "089F7B8B-B2A5-4AFE-B5C0-19BA573D28AC Filtro" at bounding box center [1072, 52] width 121 height 29
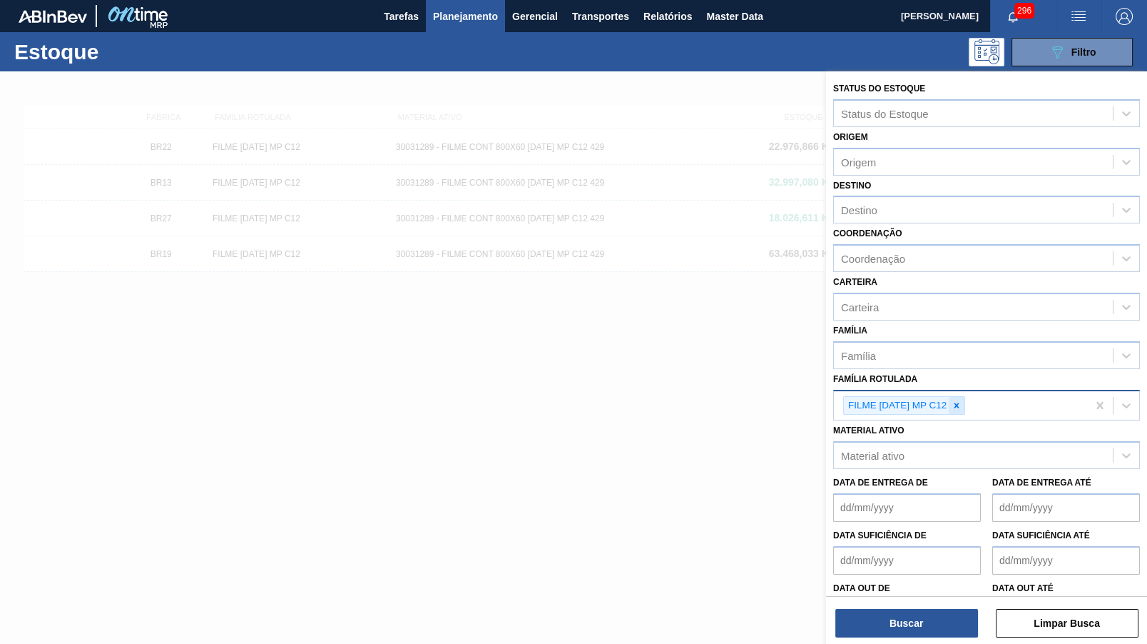
click at [959, 400] on icon at bounding box center [957, 405] width 10 height 10
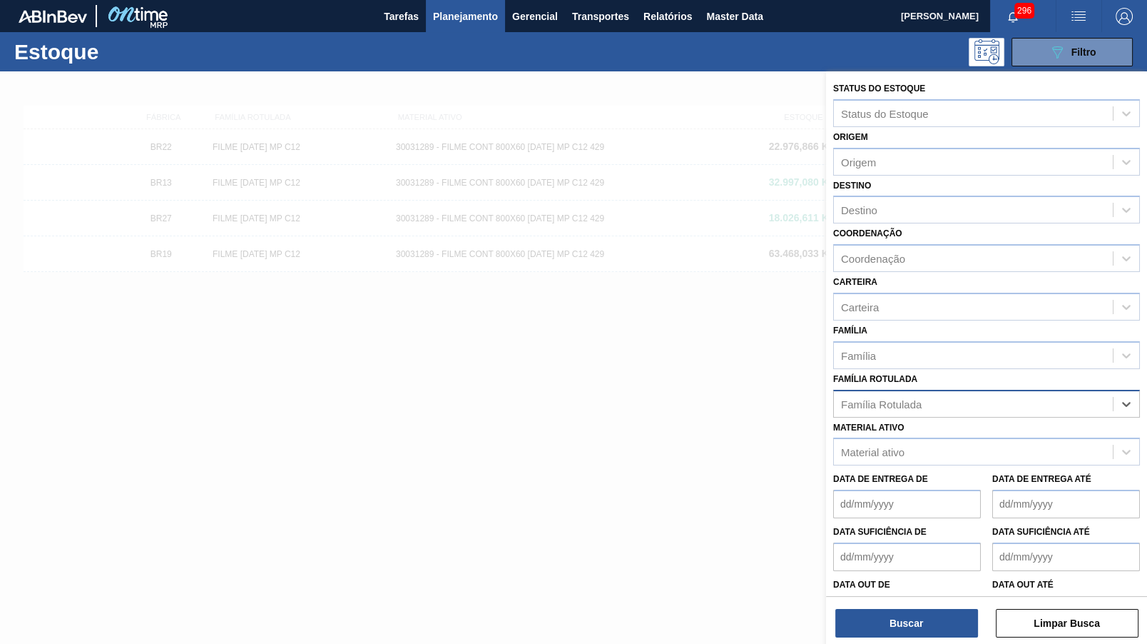
paste Rotulada "FILME ORIGINAL 350ML MP"
type Rotulada "FILME ORIGINAL 350ML MP"
click at [963, 423] on div "FILME ORIGINAL 350ML MP" at bounding box center [986, 439] width 307 height 32
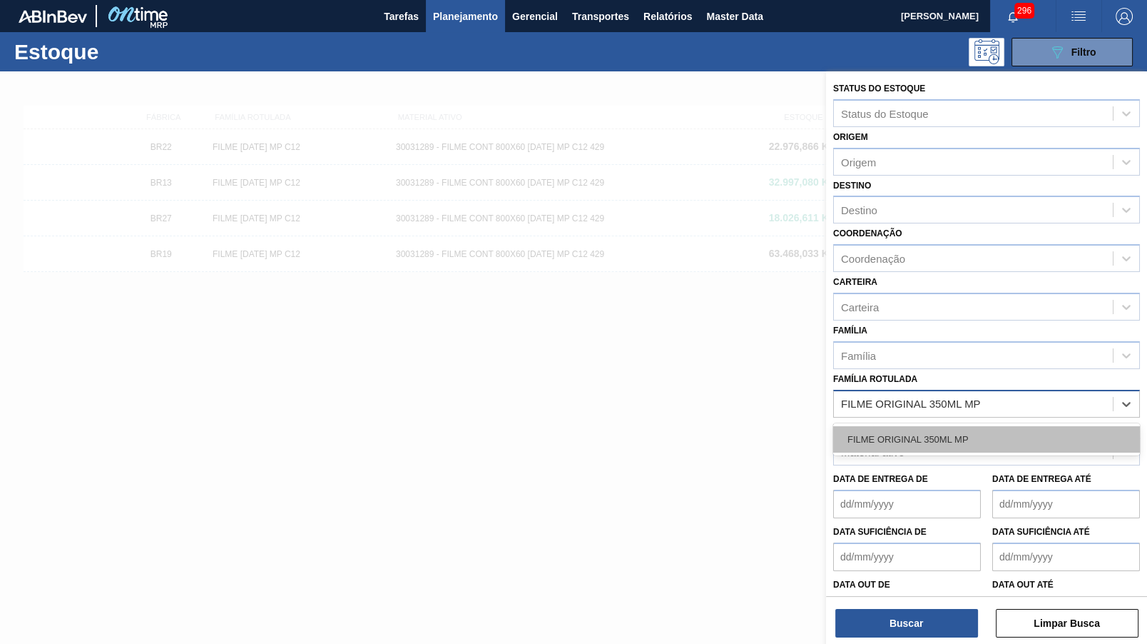
click at [966, 426] on div "FILME ORIGINAL 350ML MP" at bounding box center [986, 439] width 307 height 26
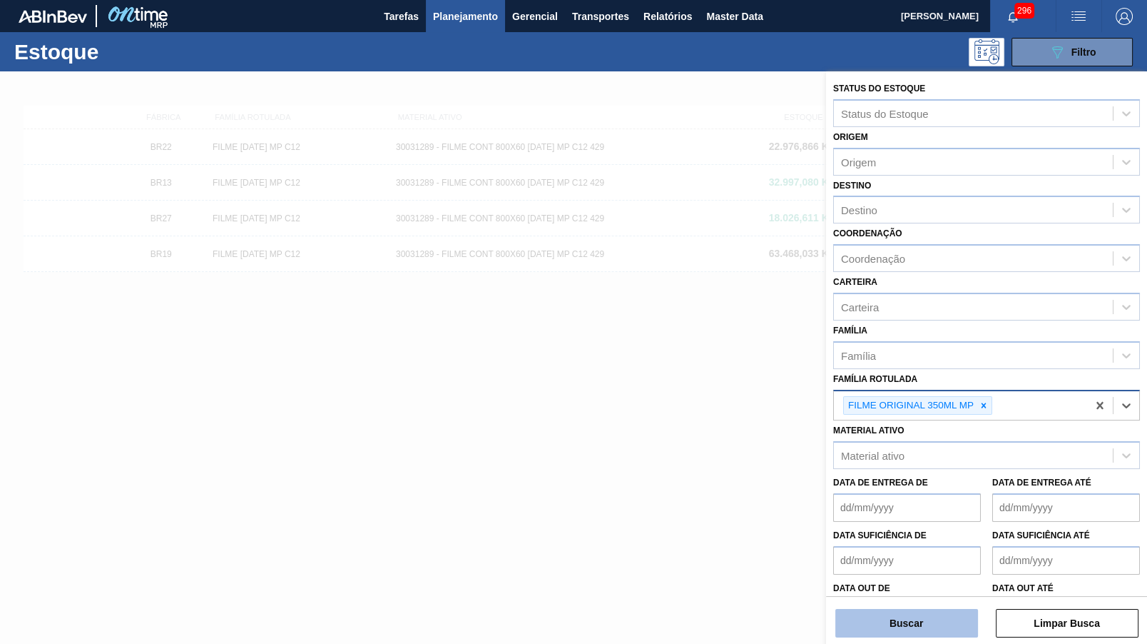
click at [924, 618] on button "Buscar" at bounding box center [907, 623] width 143 height 29
